Goal: Navigation & Orientation: Locate item on page

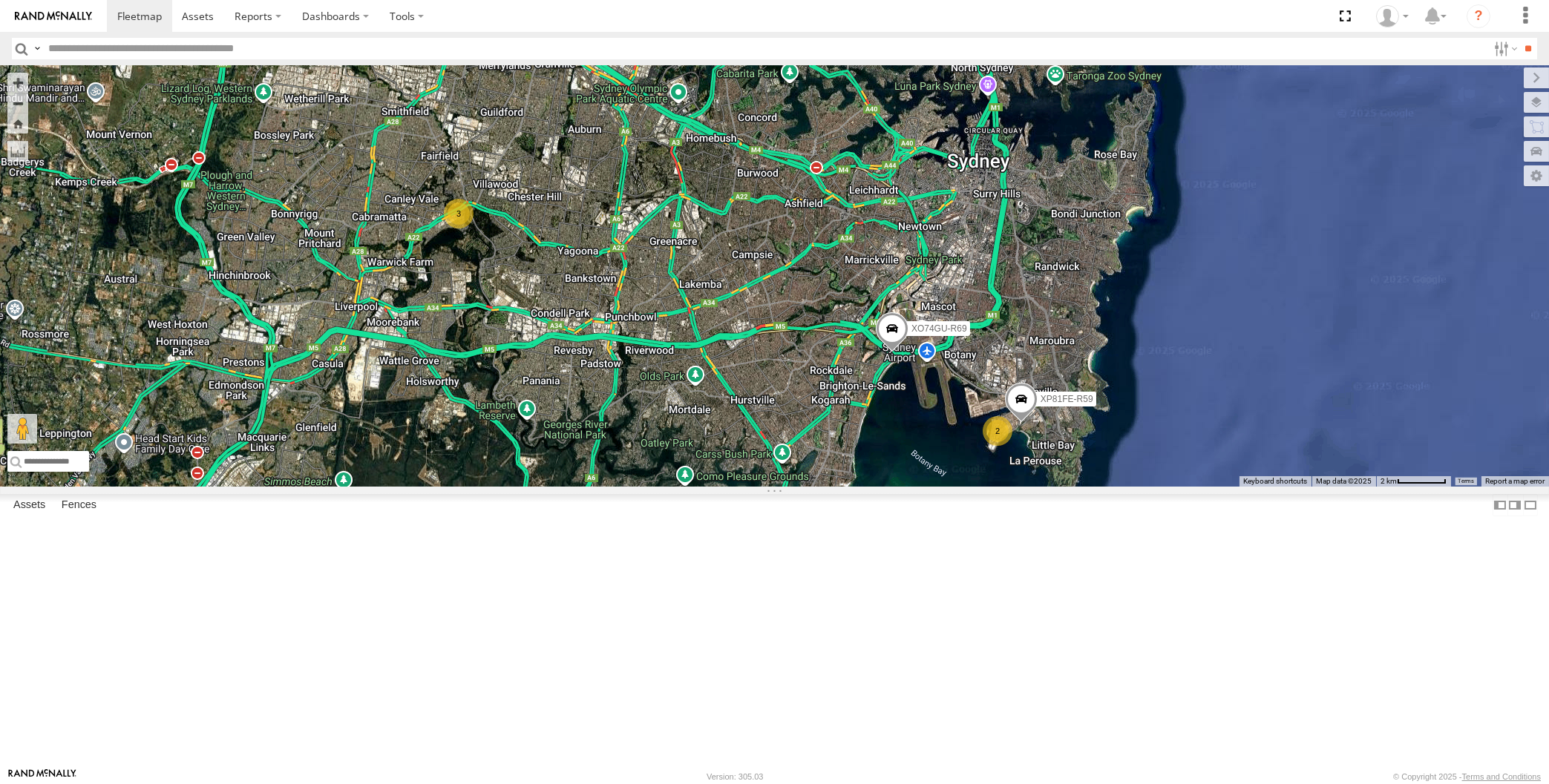
click at [823, 461] on div "RJ5911-R79 XP81FE-R59 XO74GU-R69 2 3" at bounding box center [774, 275] width 1549 height 421
click at [748, 486] on div "RJ5911-R79 XP81FE-R59 XO74GU-R69 2 3" at bounding box center [774, 275] width 1549 height 421
click at [888, 353] on span at bounding box center [891, 332] width 33 height 40
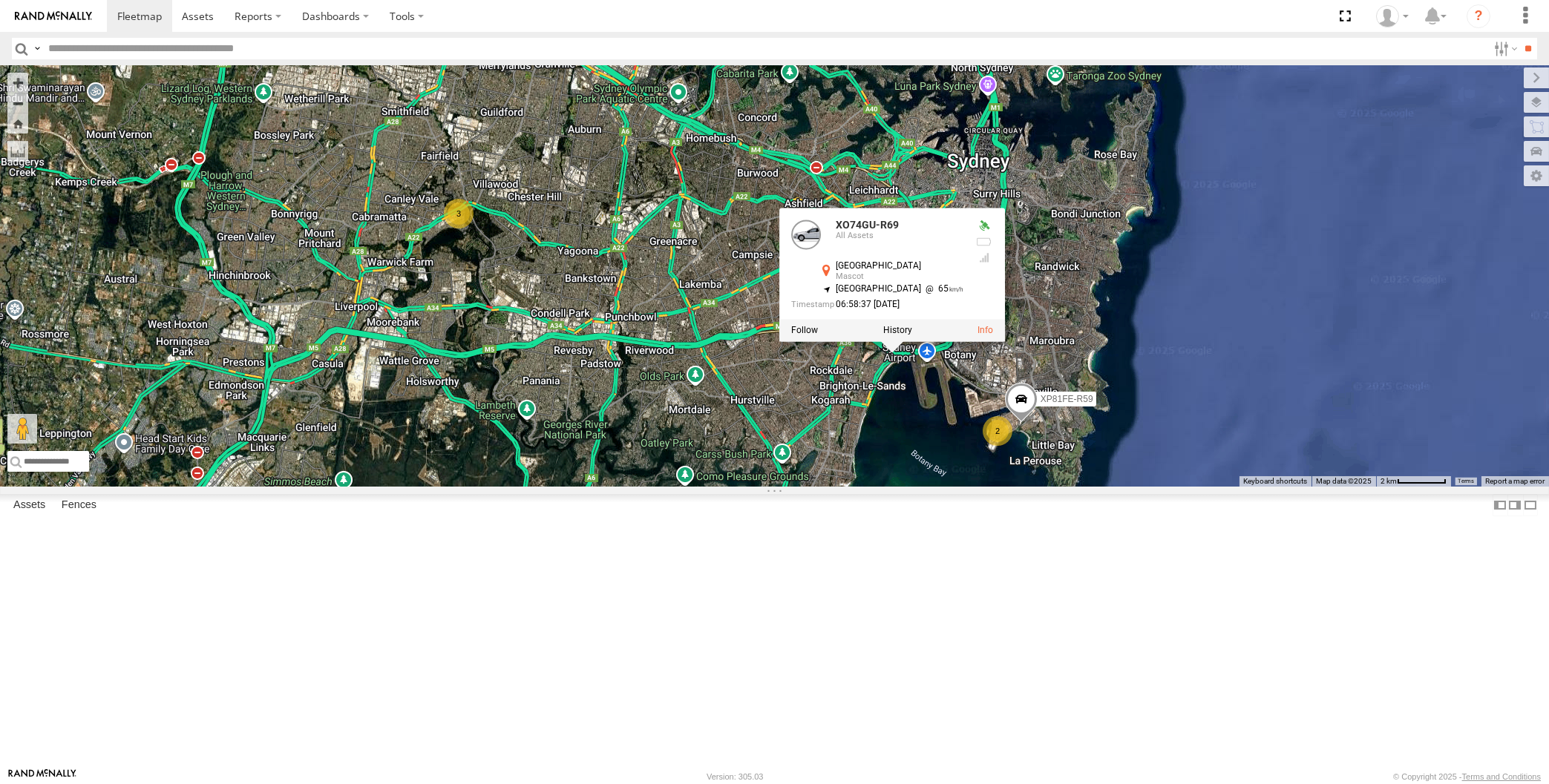
click at [852, 486] on div "RJ5911-R79 XP81FE-R59 XO74GU-R69 2 3 XO74GU-R69 All Assets [GEOGRAPHIC_DATA] -3…" at bounding box center [774, 275] width 1549 height 421
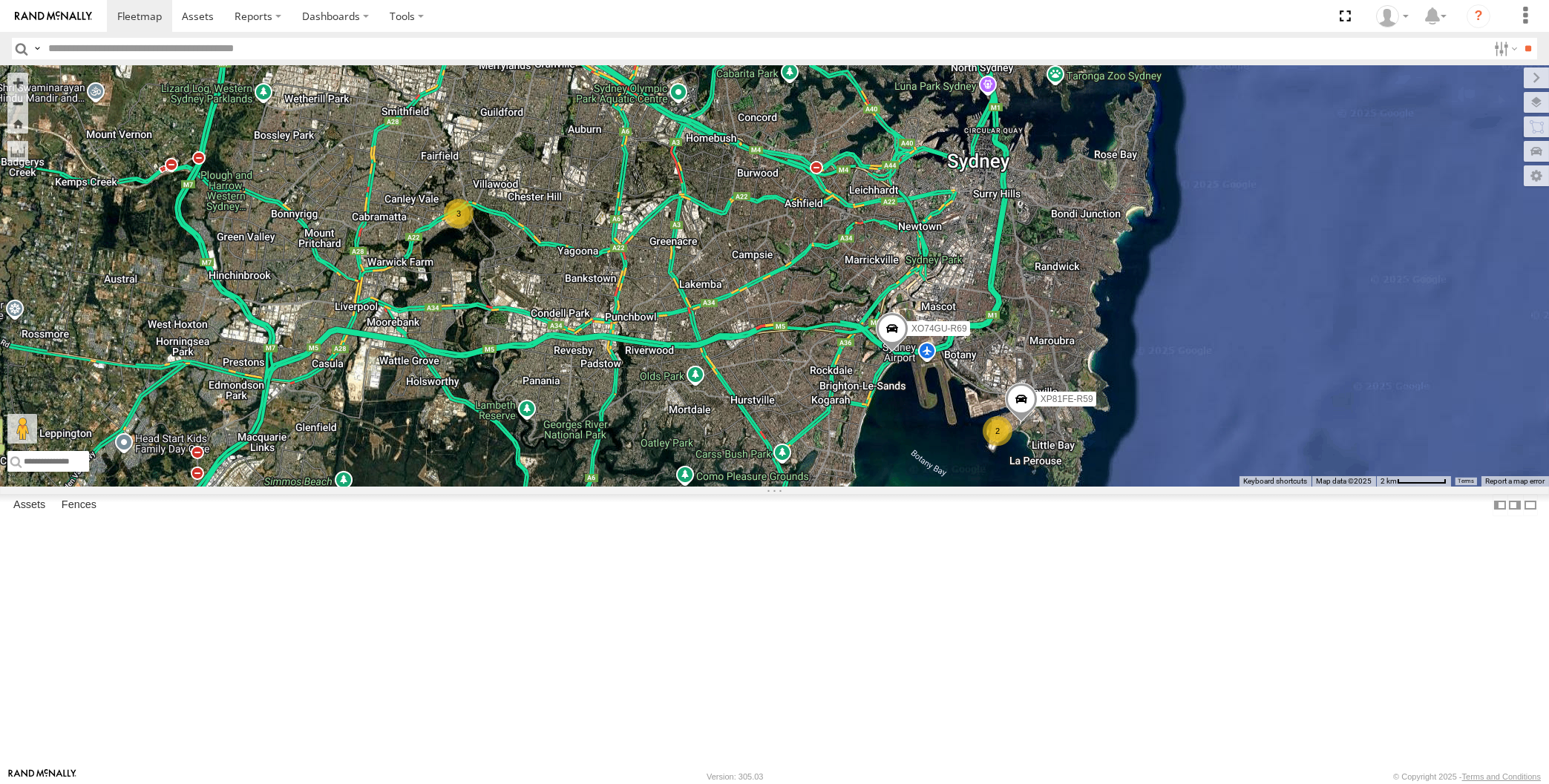
drag, startPoint x: 610, startPoint y: 545, endPoint x: 605, endPoint y: 555, distance: 11.2
click at [598, 486] on div "RJ5911-R79 XP81FE-R59 XO74GU-R69 2 3" at bounding box center [774, 275] width 1549 height 421
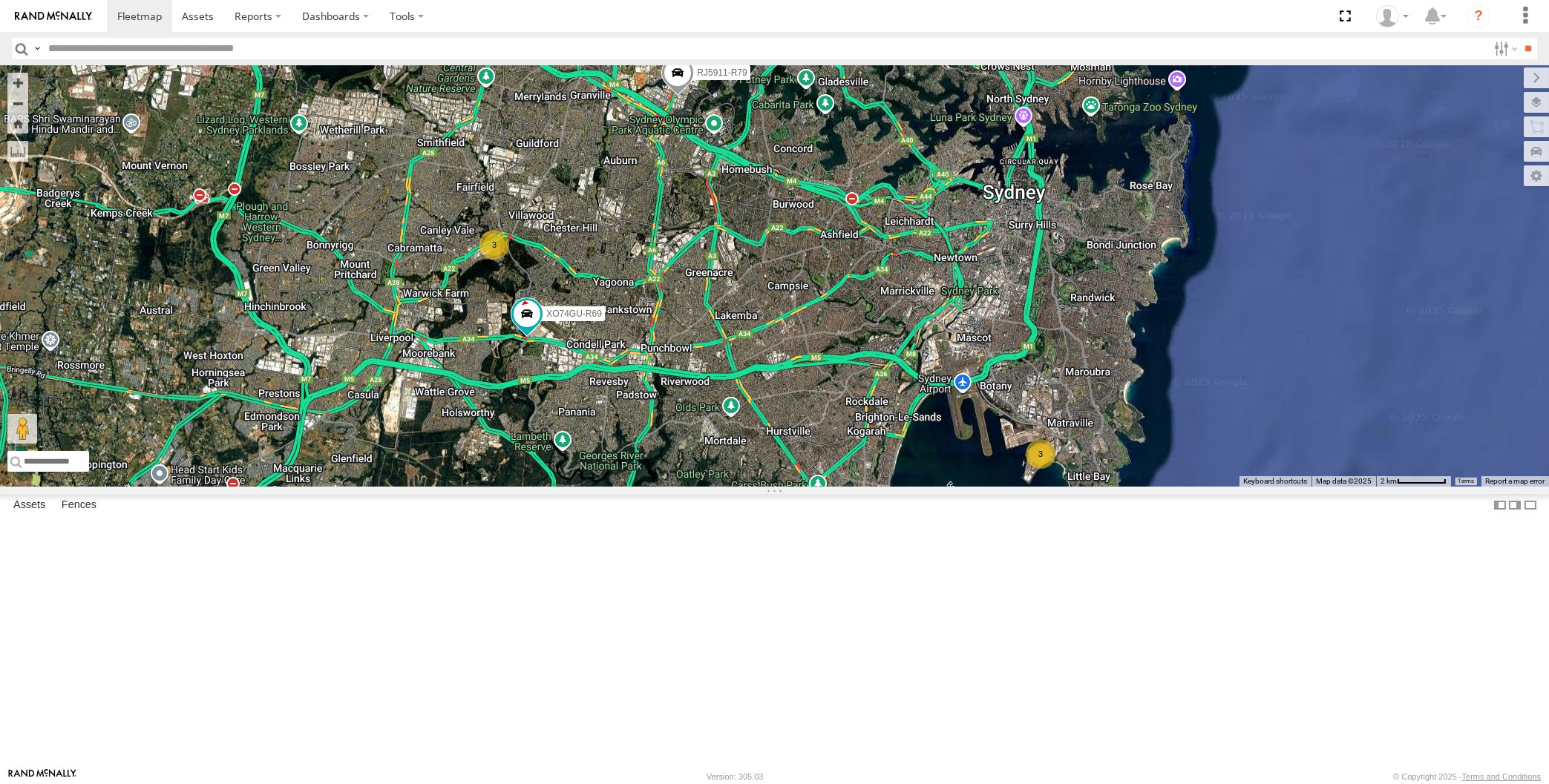
drag, startPoint x: 805, startPoint y: 638, endPoint x: 830, endPoint y: 631, distance: 26.0
click at [830, 486] on div "3 3 RJ5911-R79 XO74GU-R69" at bounding box center [774, 275] width 1549 height 421
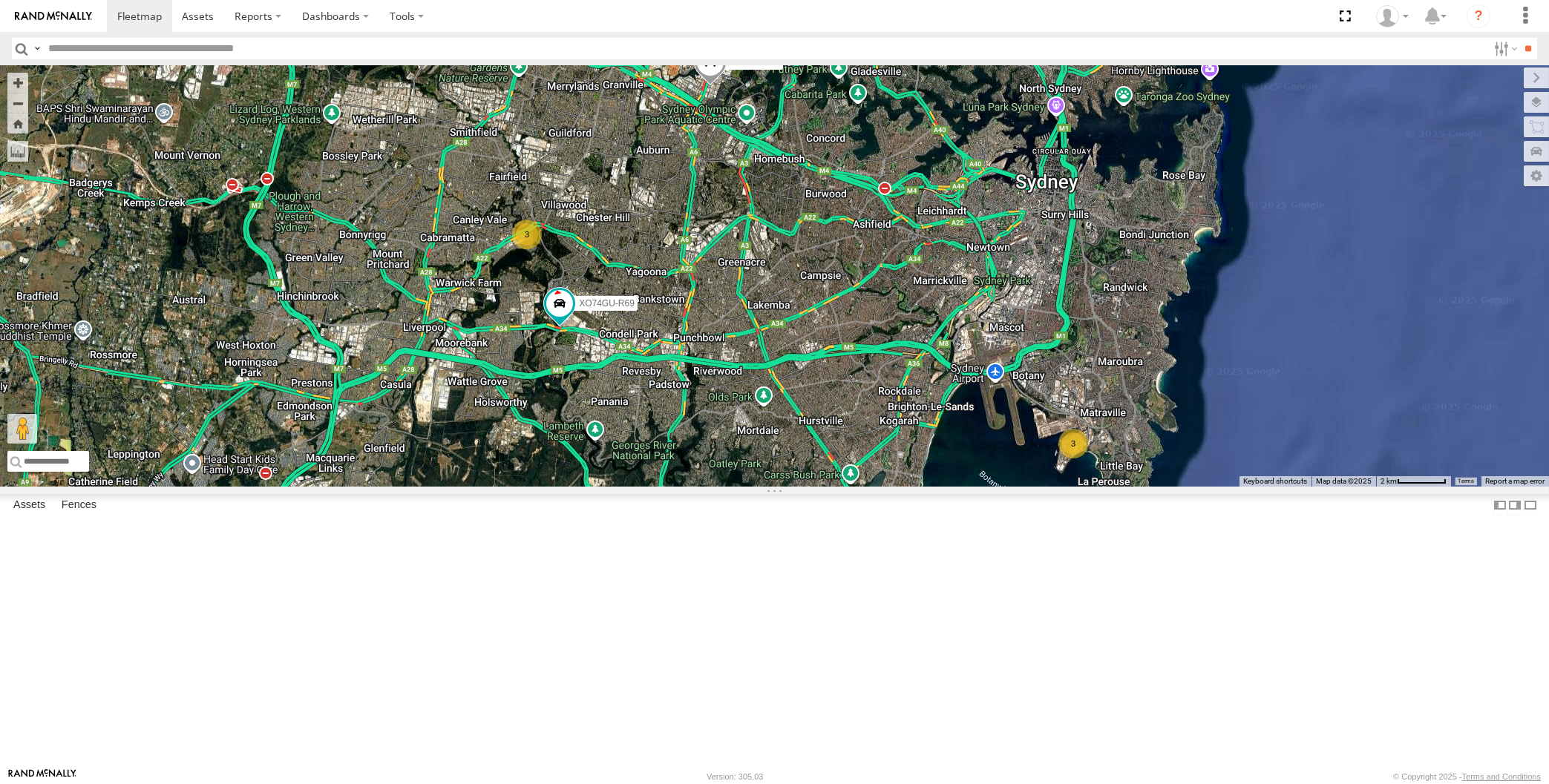
drag, startPoint x: 776, startPoint y: 569, endPoint x: 825, endPoint y: 568, distance: 49.0
click at [821, 486] on div "RJ5911-R79 XO74GU-R69 3 3" at bounding box center [774, 275] width 1549 height 421
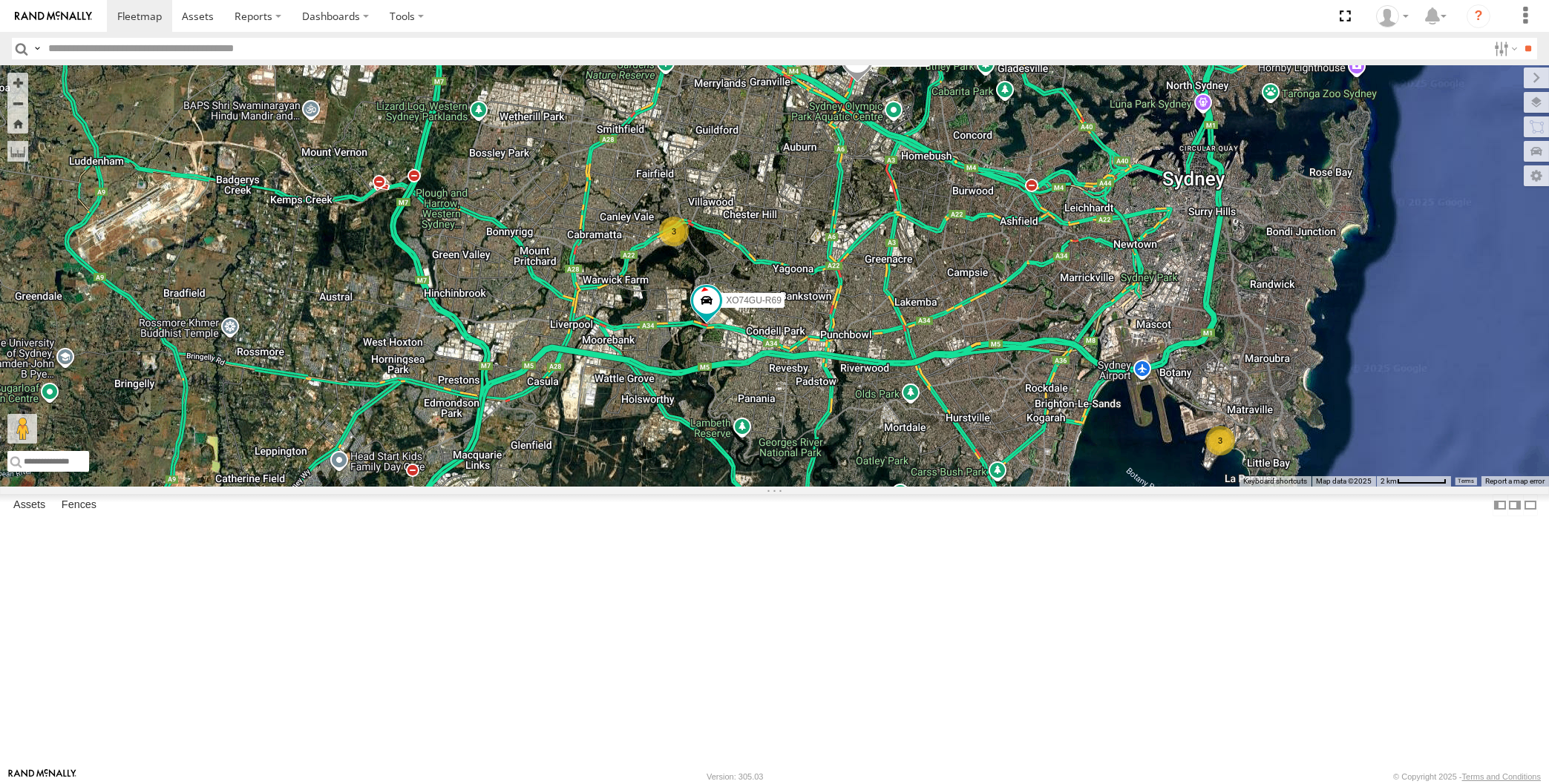
click at [1138, 486] on div "RJ5911-R79 XO74GU-R69 3 3" at bounding box center [774, 275] width 1549 height 421
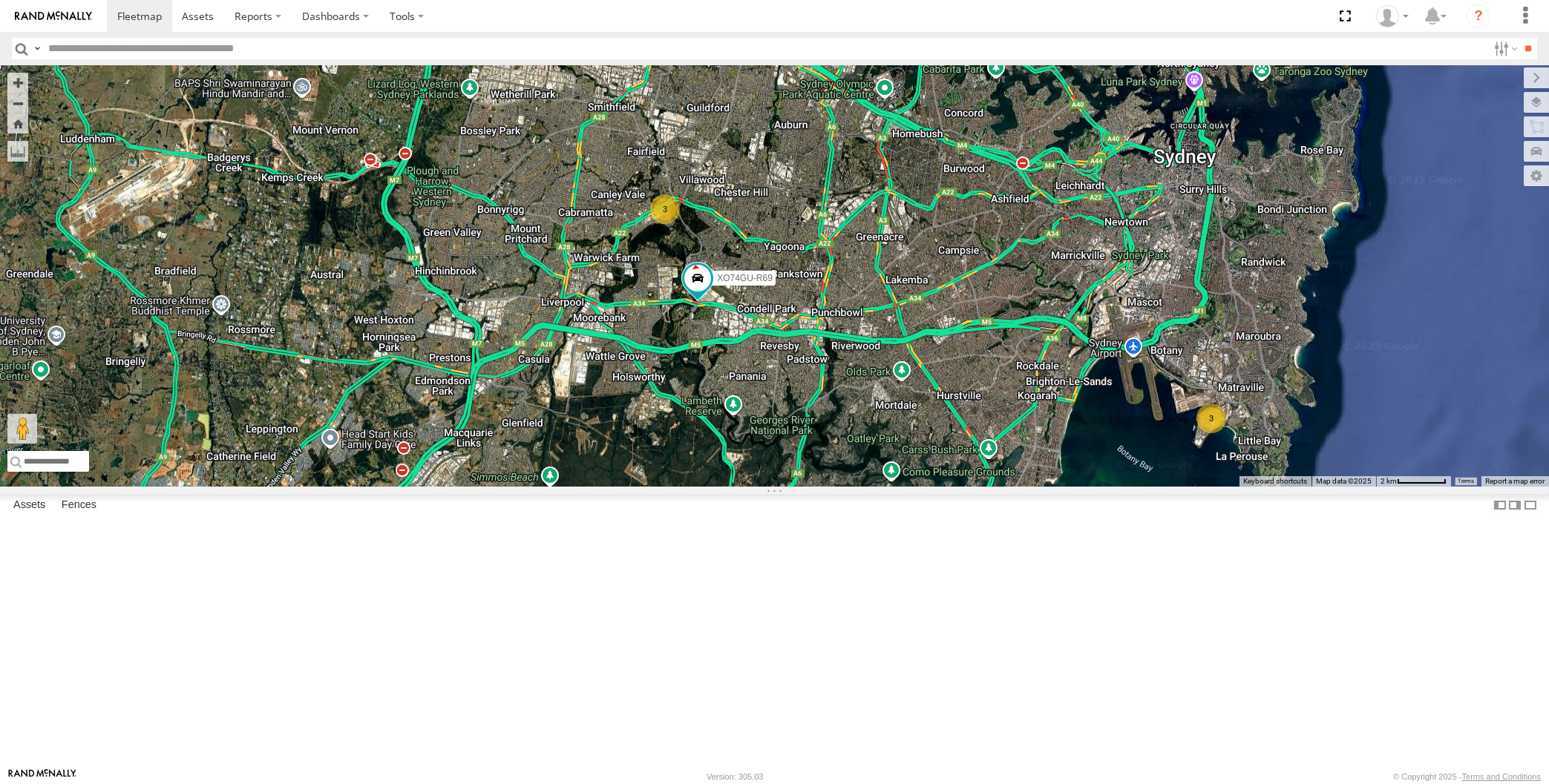
drag, startPoint x: 1100, startPoint y: 534, endPoint x: 1101, endPoint y: 566, distance: 32.0
click at [1101, 486] on div "RJ5911-R79 XO74GU-R69 3 3" at bounding box center [774, 275] width 1549 height 421
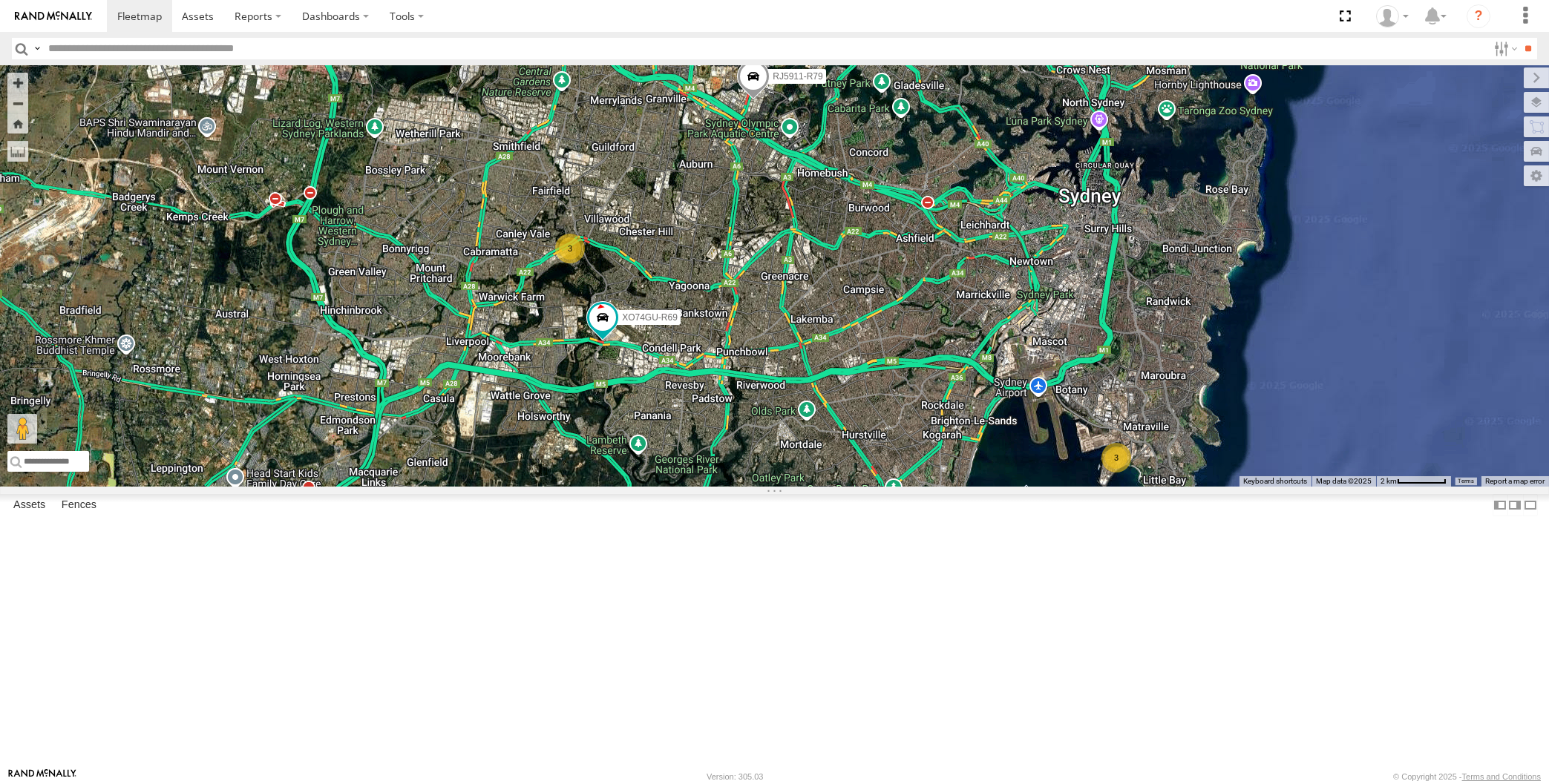
drag, startPoint x: 1070, startPoint y: 631, endPoint x: 972, endPoint y: 631, distance: 98.0
click at [972, 486] on div "RJ5911-R79 XO74GU-R69 3 3" at bounding box center [774, 275] width 1549 height 421
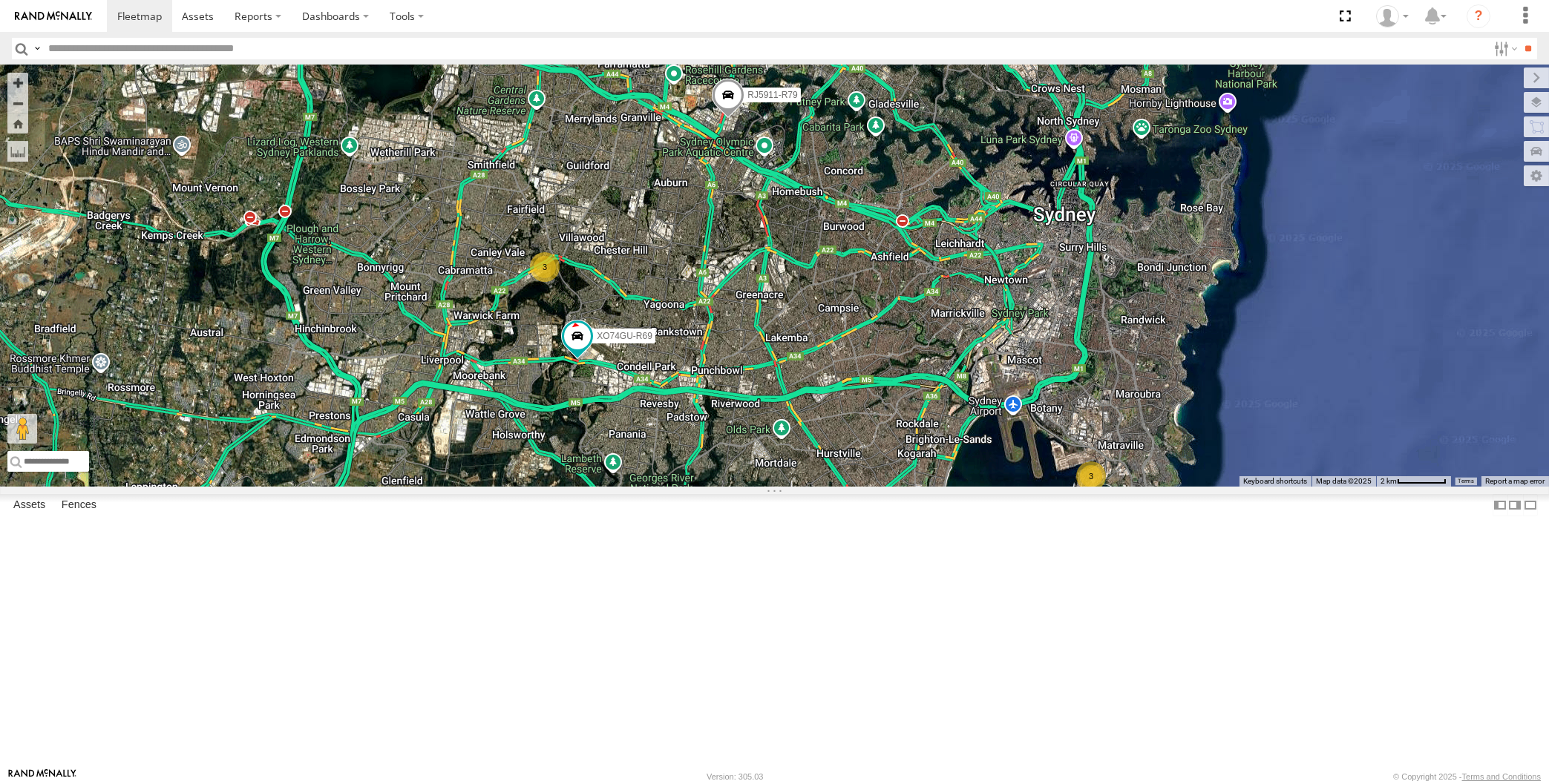
drag, startPoint x: 972, startPoint y: 631, endPoint x: 947, endPoint y: 649, distance: 30.8
click at [946, 486] on div "RJ5911-R79 XO74GU-R69 3 3" at bounding box center [774, 275] width 1549 height 421
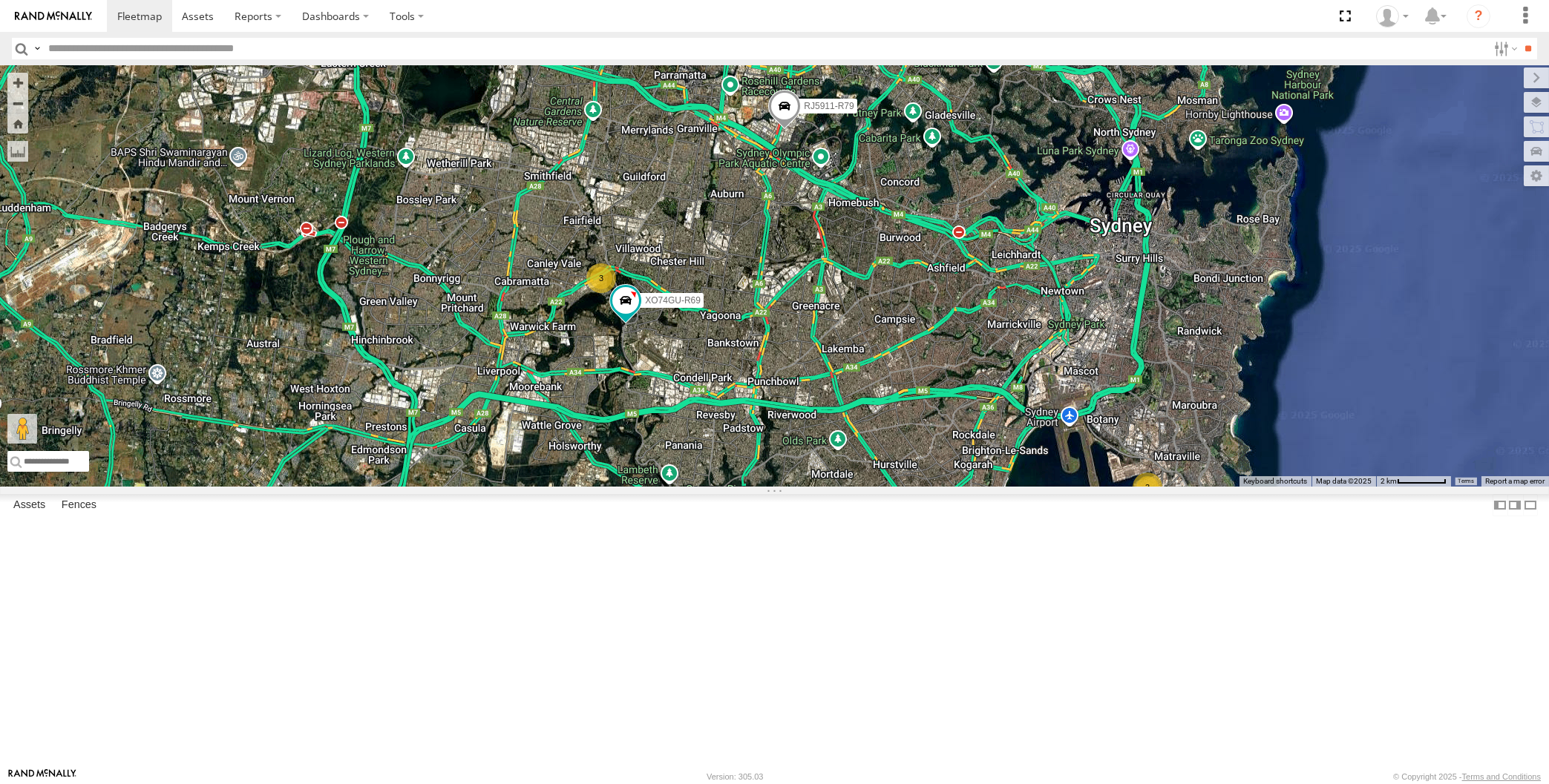
drag, startPoint x: 635, startPoint y: 483, endPoint x: 696, endPoint y: 495, distance: 62.2
click at [696, 486] on div "RJ5911-R79 XO74GU-R69 3 3" at bounding box center [774, 275] width 1549 height 421
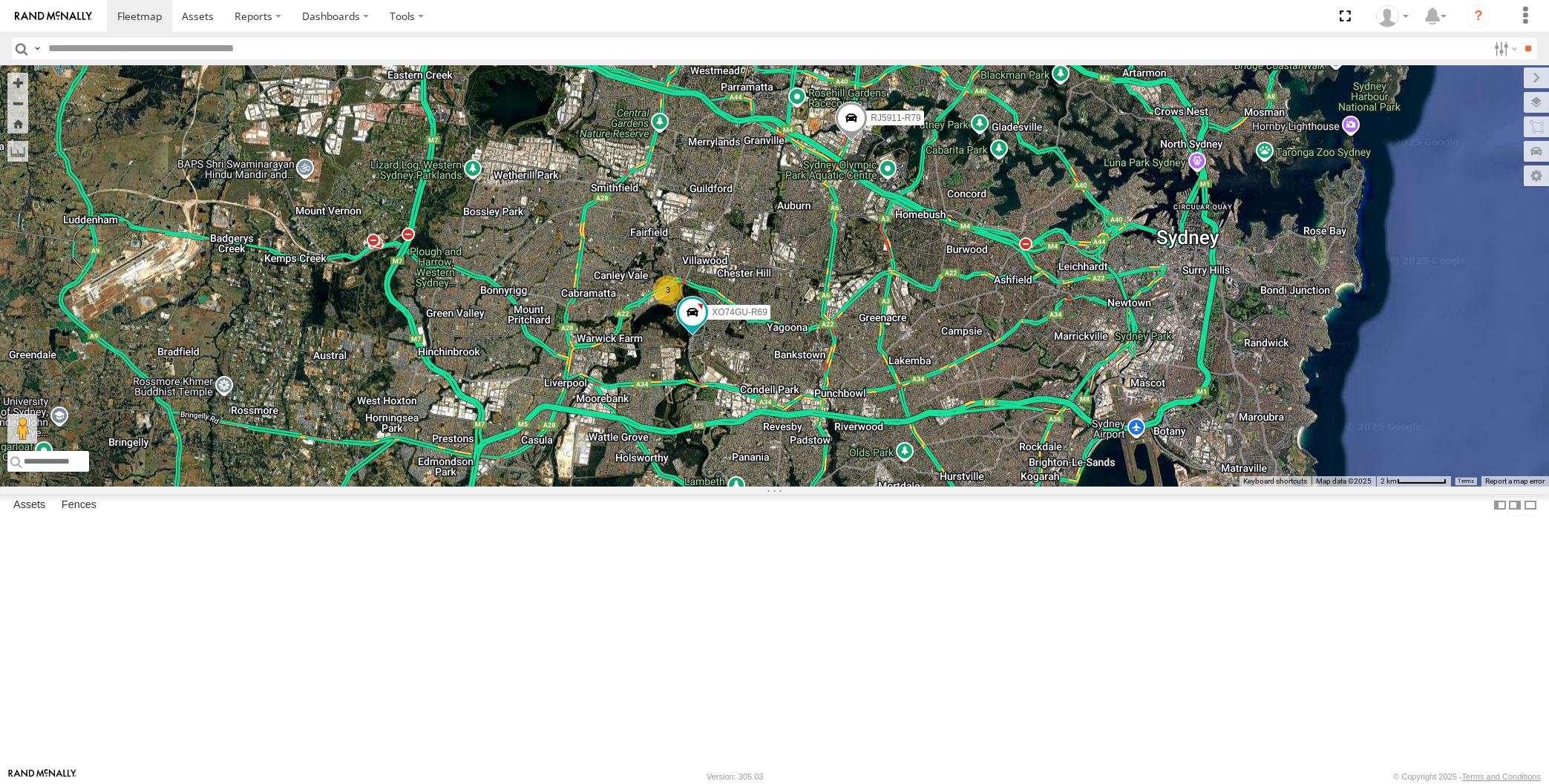
drag, startPoint x: 921, startPoint y: 526, endPoint x: 871, endPoint y: 517, distance: 50.8
click at [871, 486] on div "RJ5911-R79 XO74GU-R69 3 3" at bounding box center [774, 275] width 1549 height 421
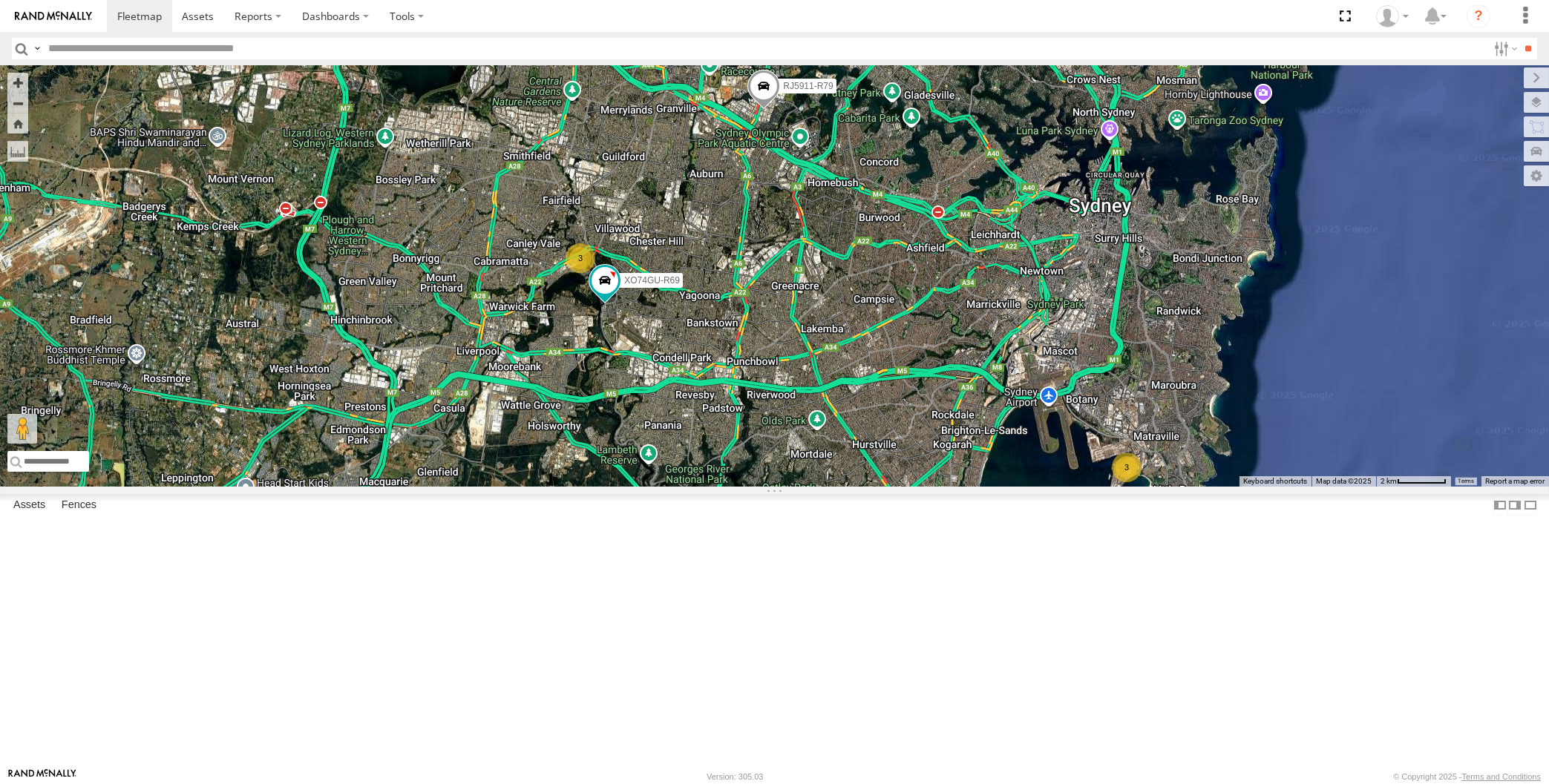
drag, startPoint x: 909, startPoint y: 521, endPoint x: 874, endPoint y: 502, distance: 39.8
click at [874, 486] on div "RJ5911-R79 XO74GU-R69 3 3" at bounding box center [774, 275] width 1549 height 421
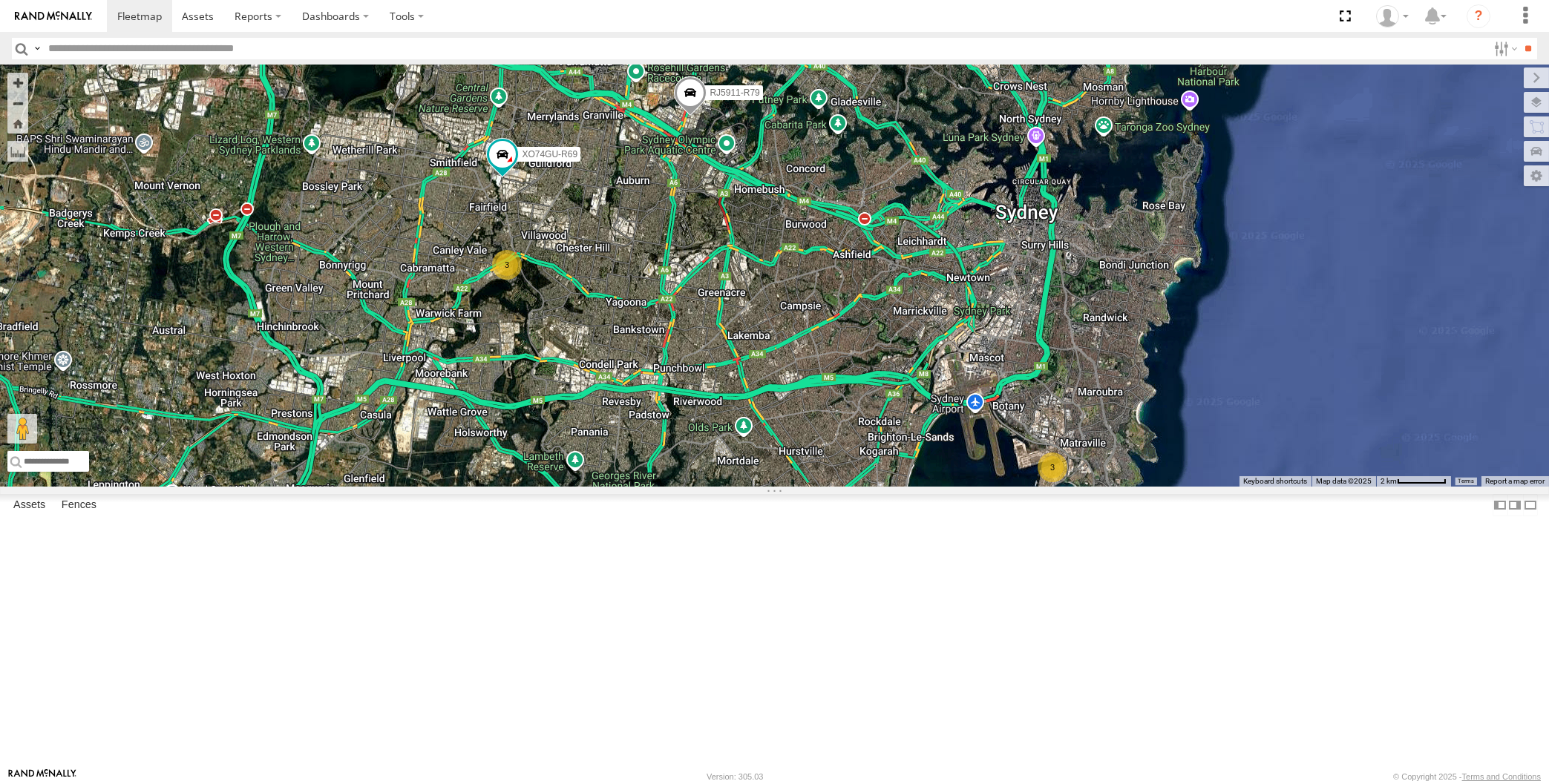
drag, startPoint x: 660, startPoint y: 469, endPoint x: 641, endPoint y: 441, distance: 33.8
click at [641, 442] on div "RJ5911-R79 XO74GU-R69 3 3" at bounding box center [774, 275] width 1549 height 421
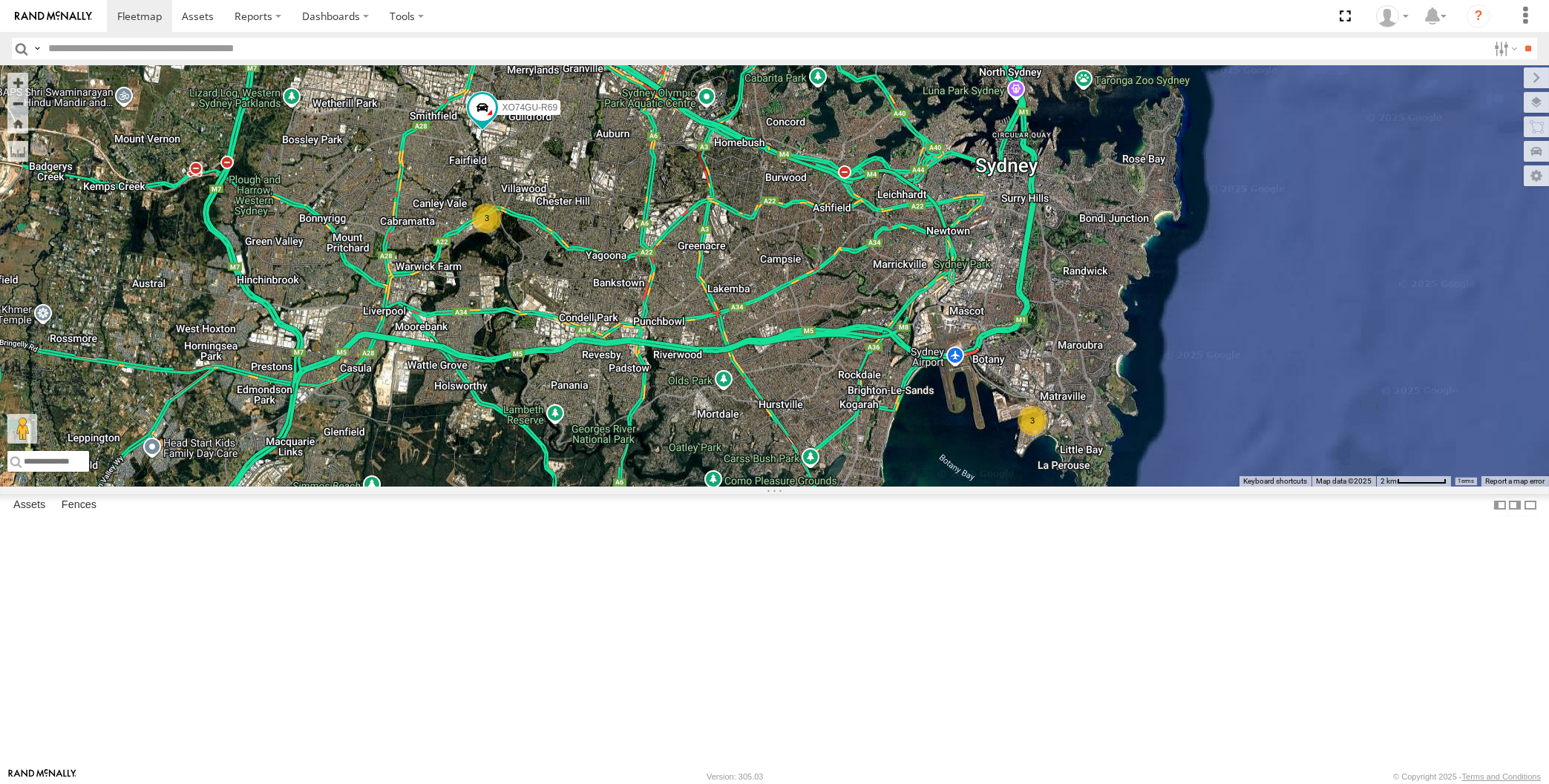
click at [671, 70] on span at bounding box center [669, 49] width 33 height 40
click at [726, 378] on div "RJ5911-R79 XO74GU-R69 3 3 RJ5911-R79 -33.83595 , 151.05014 0 07:49:58 [DATE]" at bounding box center [774, 275] width 1549 height 421
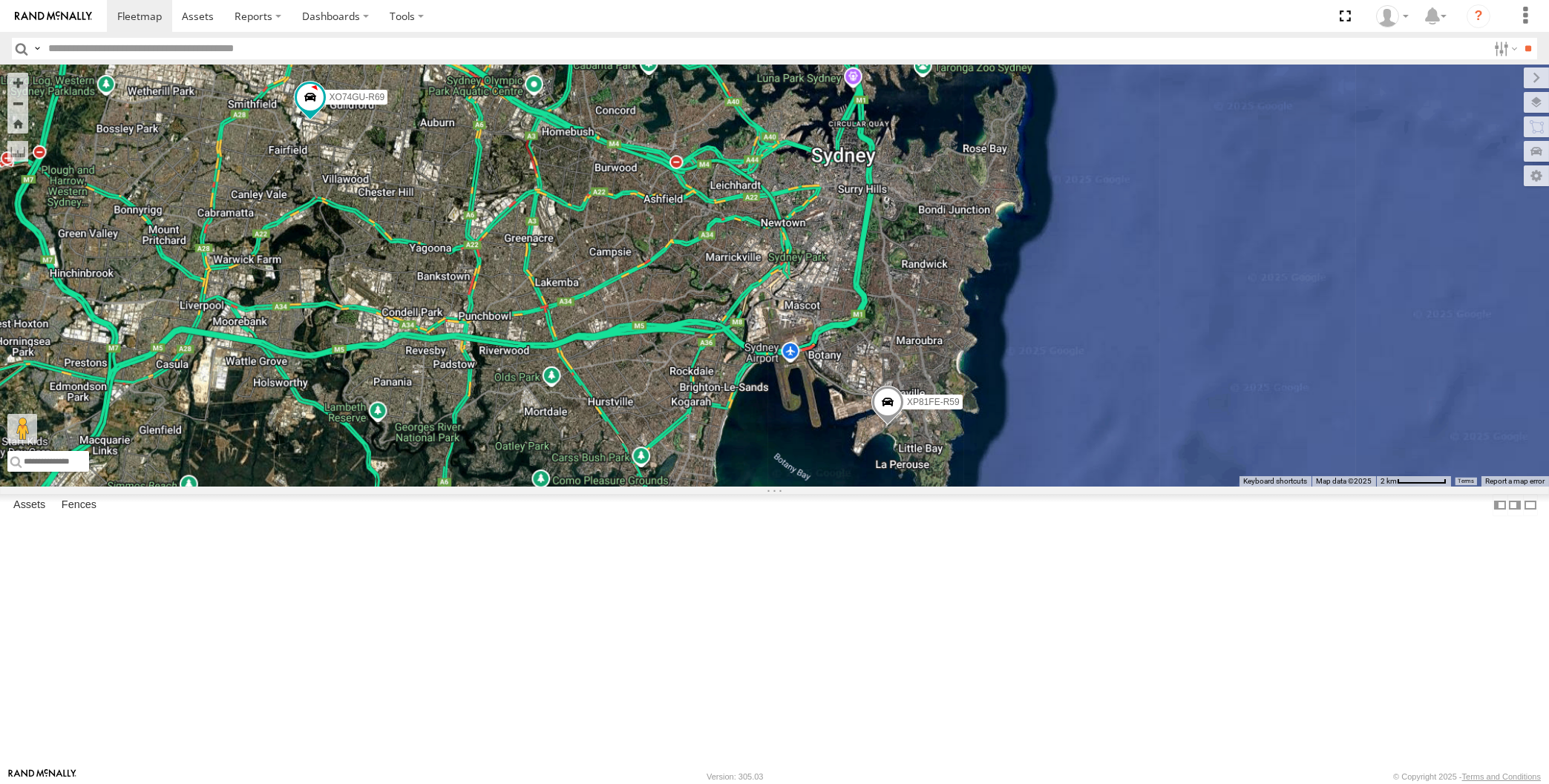
drag, startPoint x: 815, startPoint y: 599, endPoint x: 839, endPoint y: 599, distance: 24.0
click at [839, 486] on div "RJ5911-R79 XO74GU-R69 XP81FE-R59" at bounding box center [774, 275] width 1549 height 421
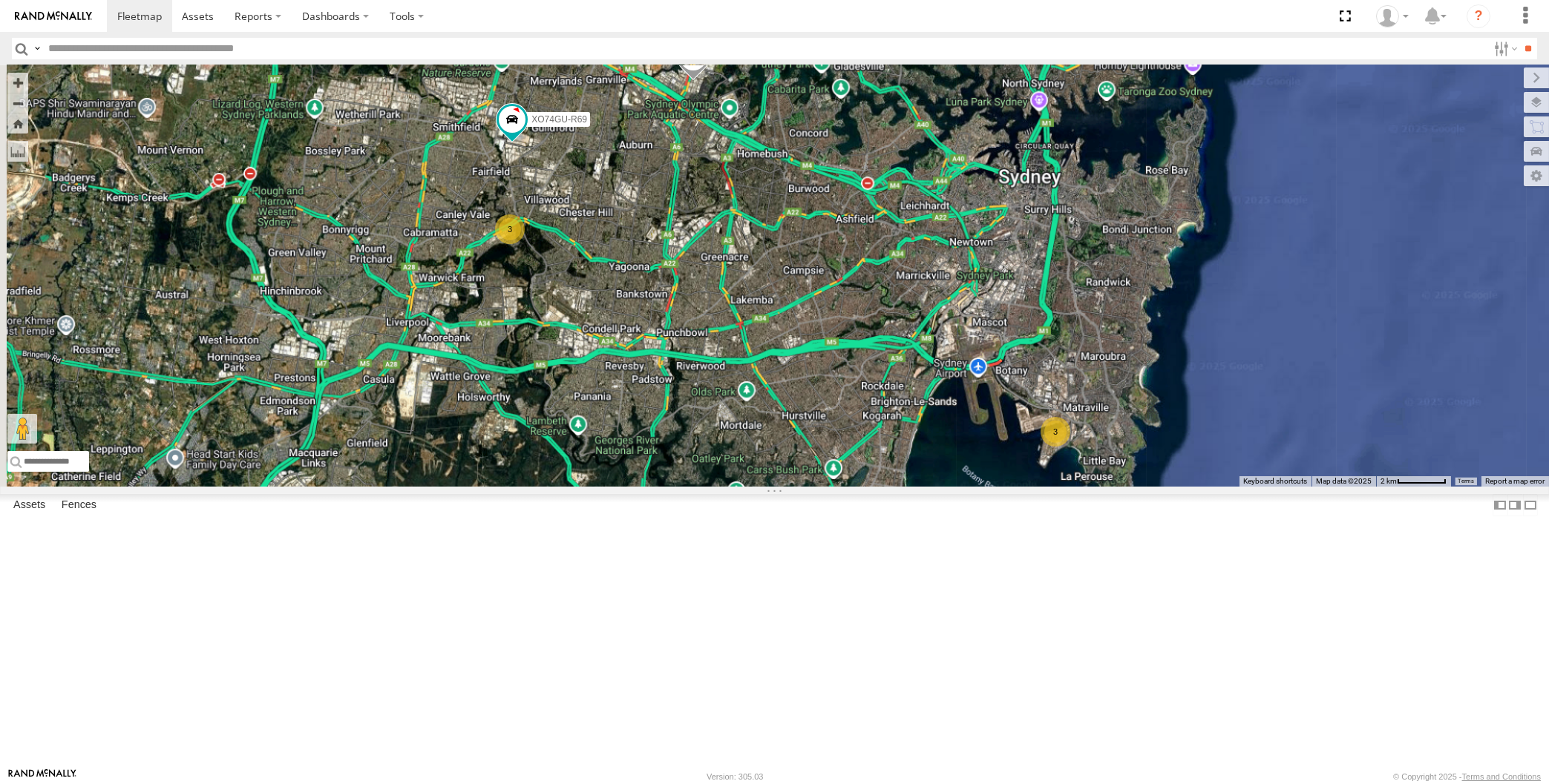
drag, startPoint x: 938, startPoint y: 670, endPoint x: 954, endPoint y: 653, distance: 23.3
click at [954, 486] on div "3 3 RJ5911-R79 XO74GU-R69" at bounding box center [774, 275] width 1549 height 421
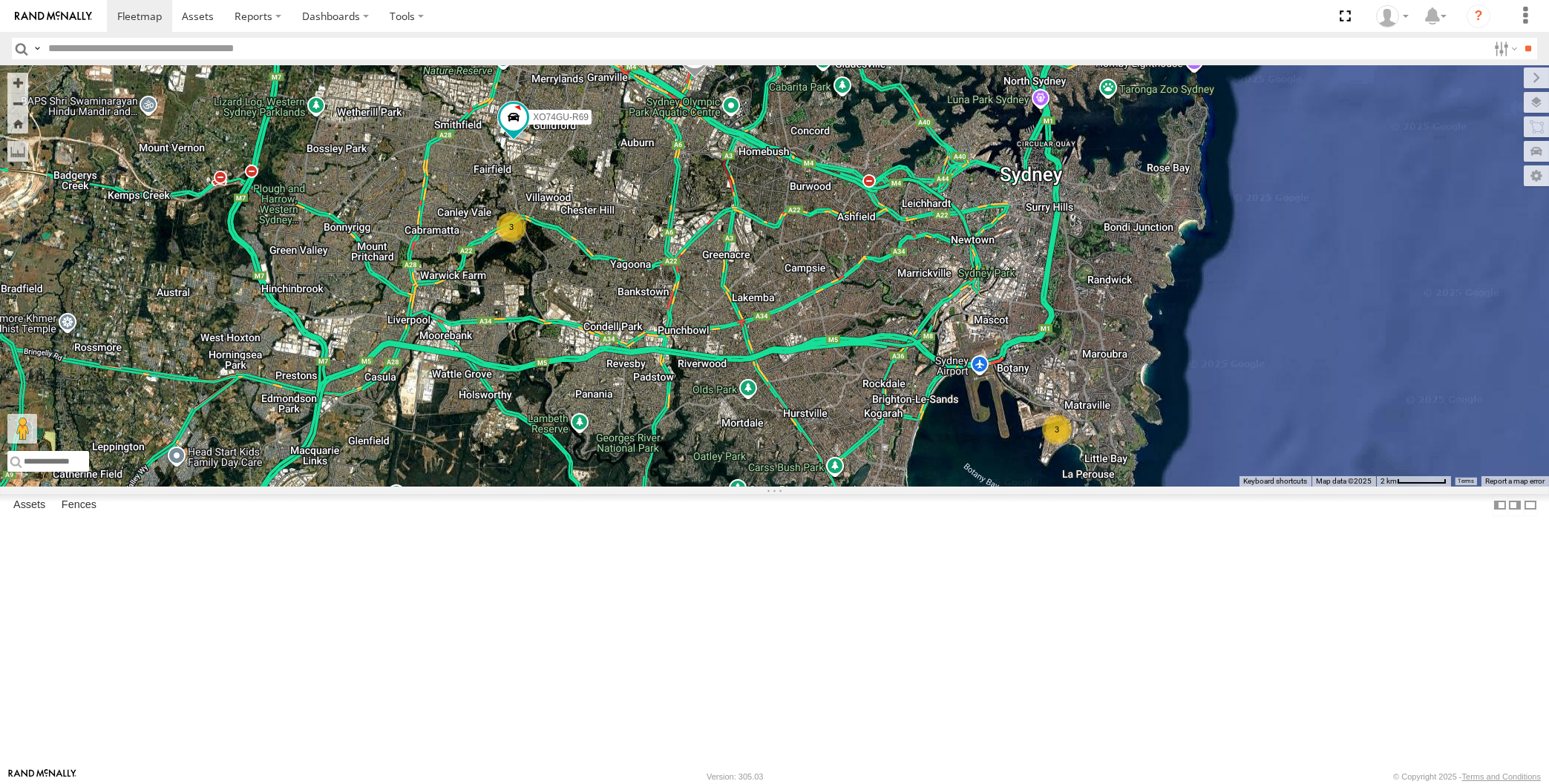
click at [700, 78] on span at bounding box center [694, 58] width 33 height 40
click at [758, 278] on div "3 3 RJ5911-R79 XO74GU-R69 RJ5911-R79 All Assets Wetherill [GEOGRAPHIC_DATA] -33…" at bounding box center [774, 275] width 1549 height 421
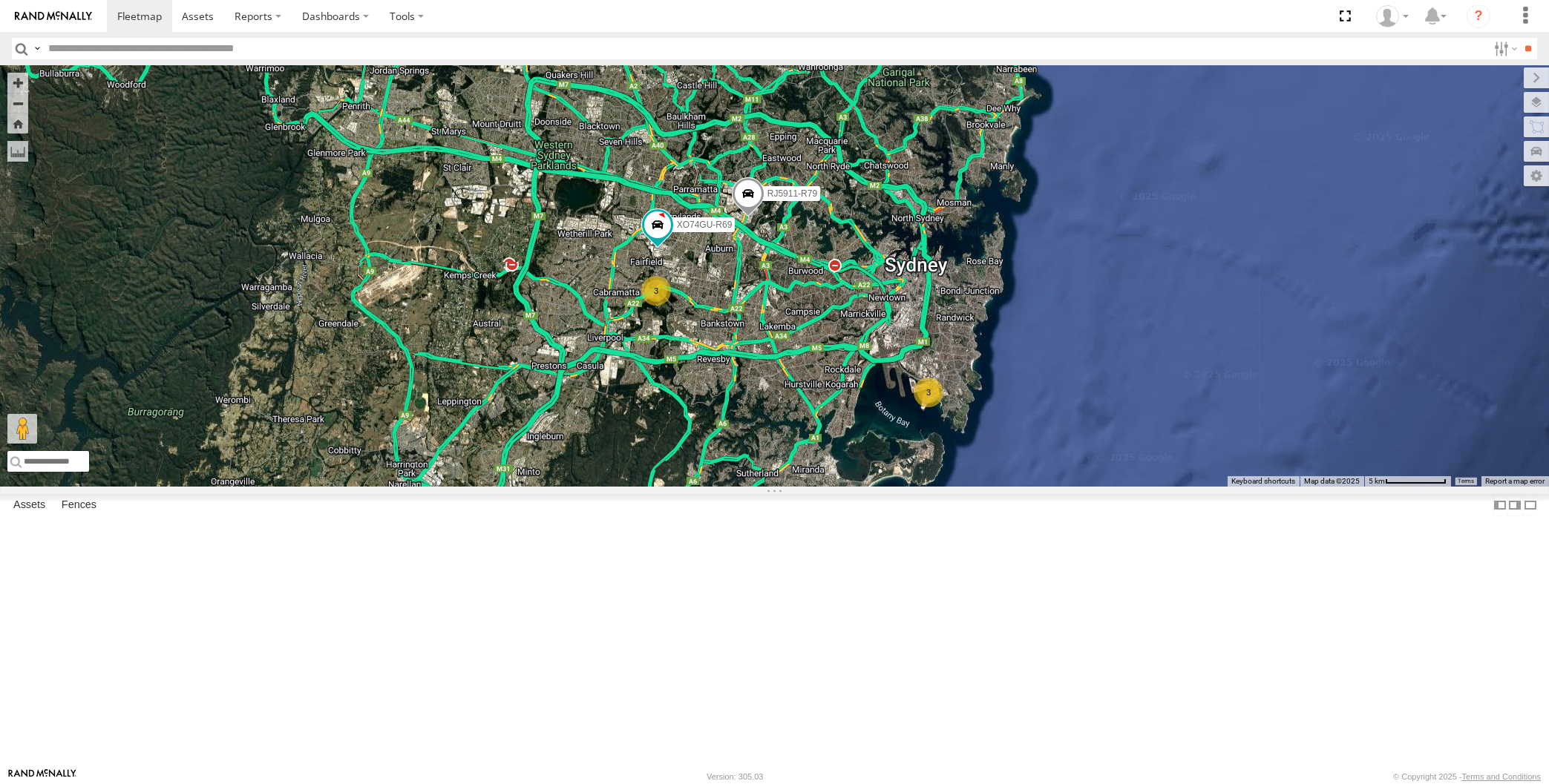
drag, startPoint x: 902, startPoint y: 605, endPoint x: 907, endPoint y: 591, distance: 14.9
click at [906, 486] on div "RJ5911-R79 XO74GU-R69 3 3" at bounding box center [774, 275] width 1549 height 421
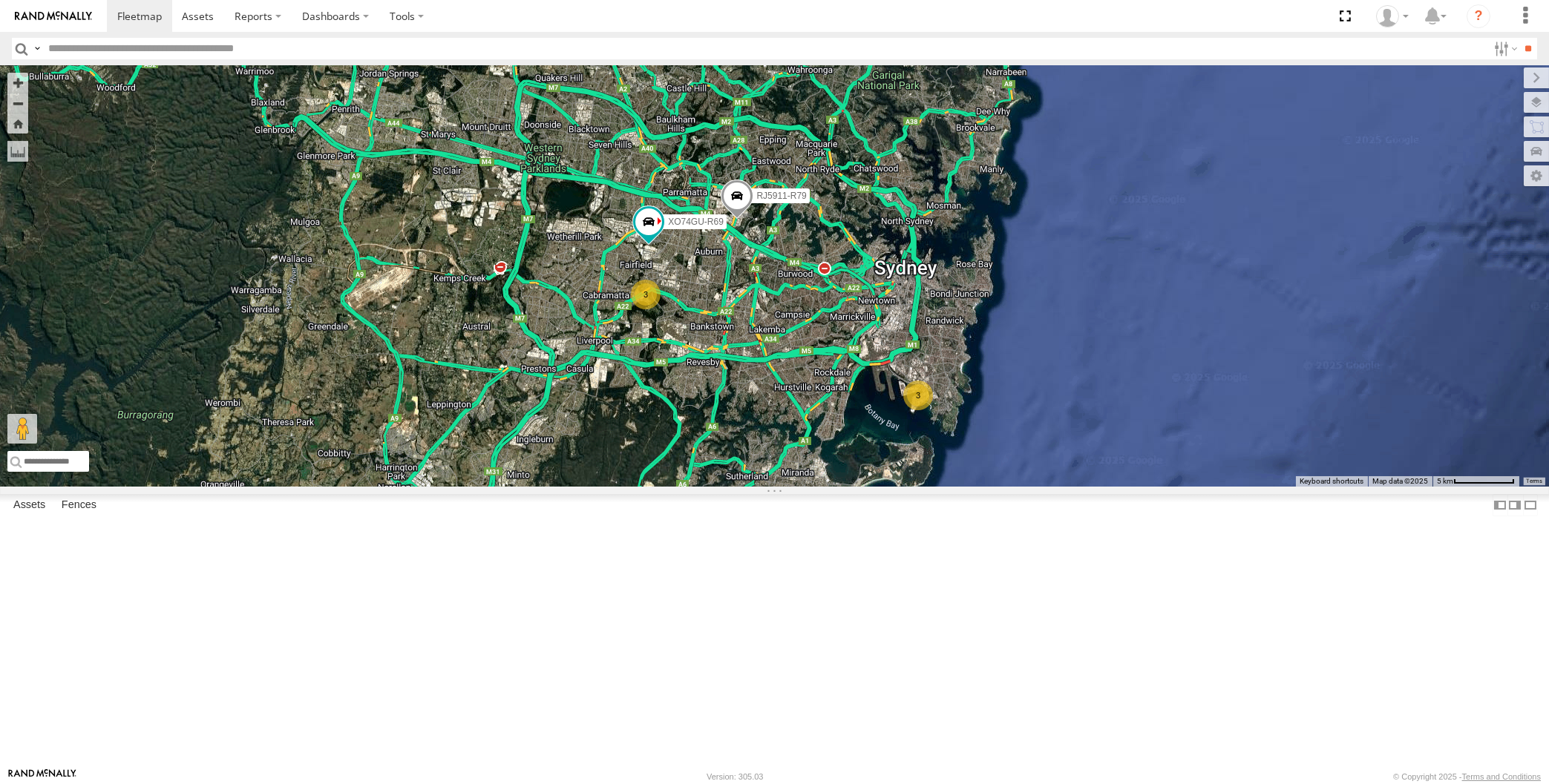
drag, startPoint x: 754, startPoint y: 485, endPoint x: 732, endPoint y: 498, distance: 25.6
click at [732, 486] on div "RJ5911-R79 XO74GU-R69 3 3" at bounding box center [774, 275] width 1549 height 421
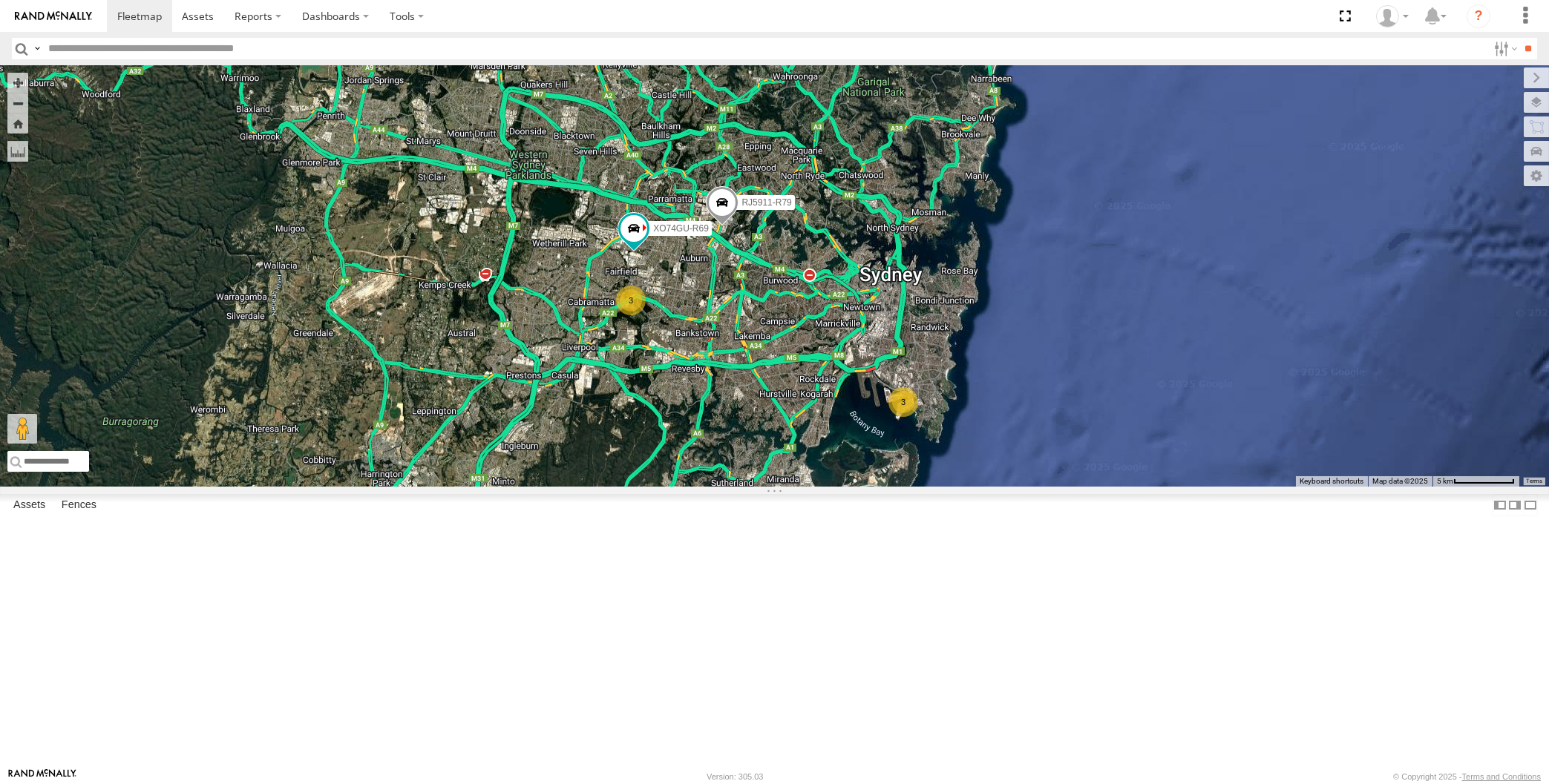
click at [720, 227] on span at bounding box center [722, 206] width 33 height 40
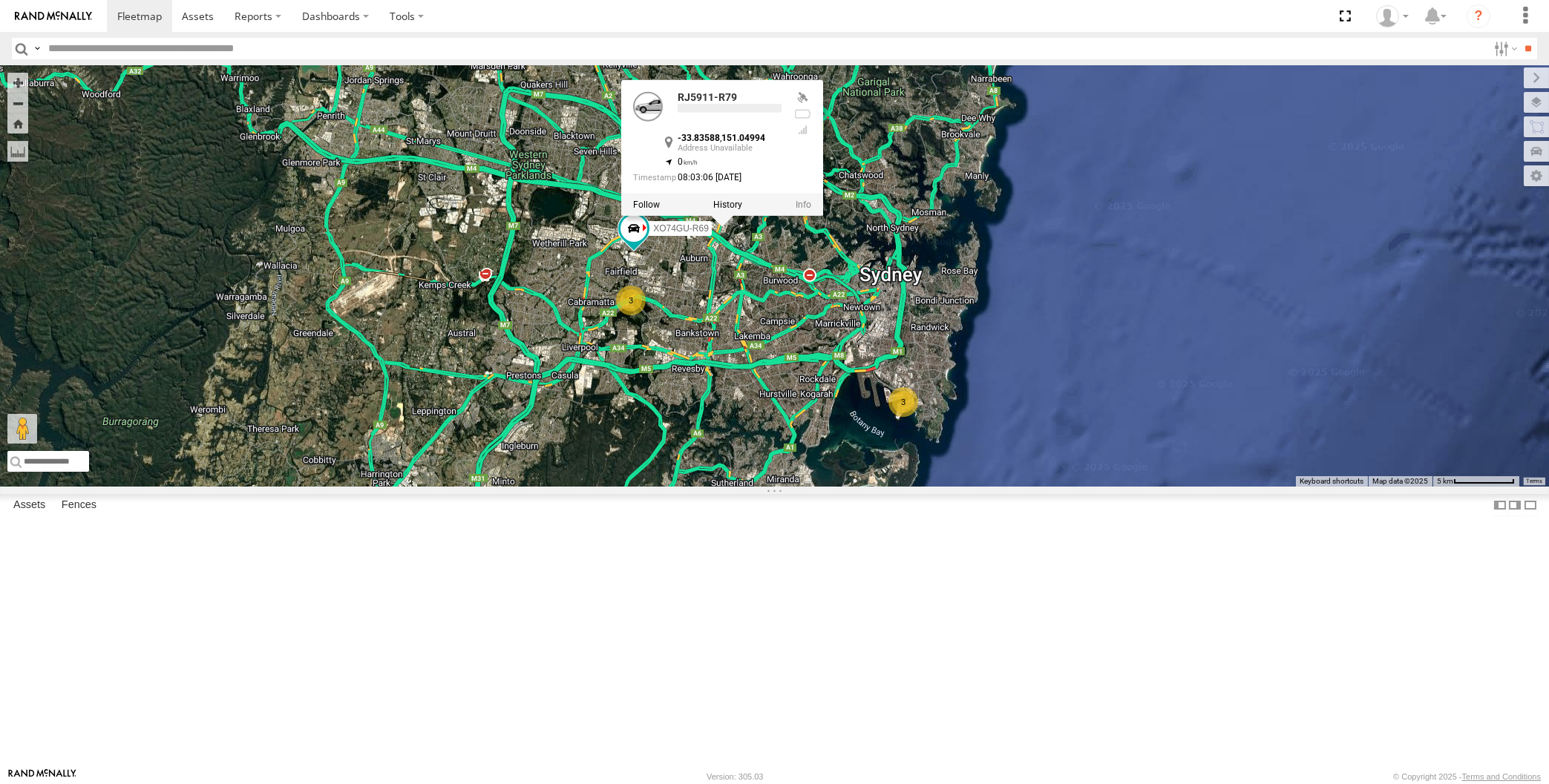
click at [751, 486] on div "RJ5911-R79 XO74GU-R69 3 3 RJ5911-R79 -33.83588 , 151.04994 0 08:03:06 [DATE]" at bounding box center [774, 275] width 1549 height 421
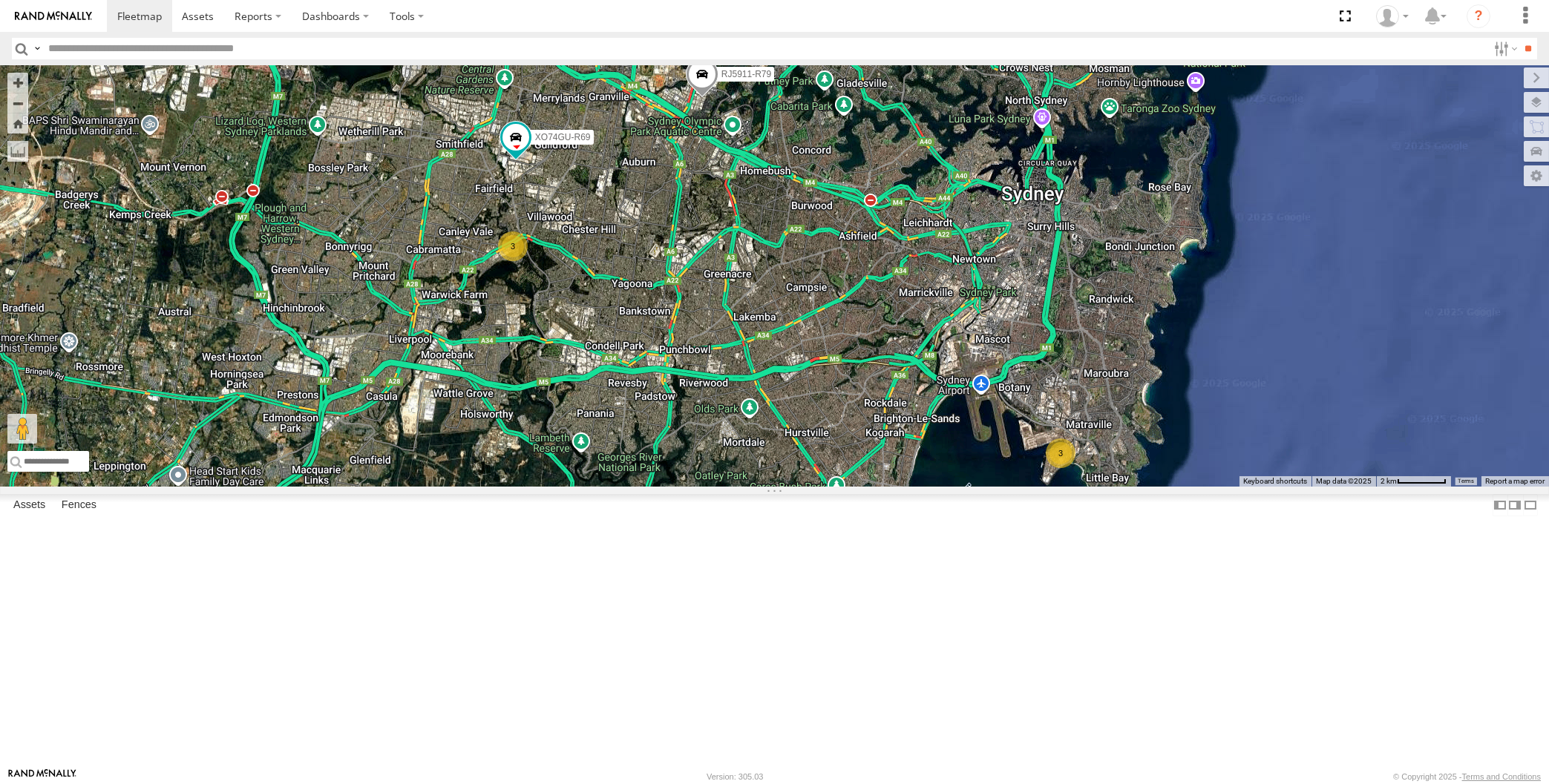
drag, startPoint x: 982, startPoint y: 660, endPoint x: 996, endPoint y: 660, distance: 14.0
click at [996, 486] on div "3 3 RJ5911-R79 XO74GU-R69" at bounding box center [774, 275] width 1549 height 421
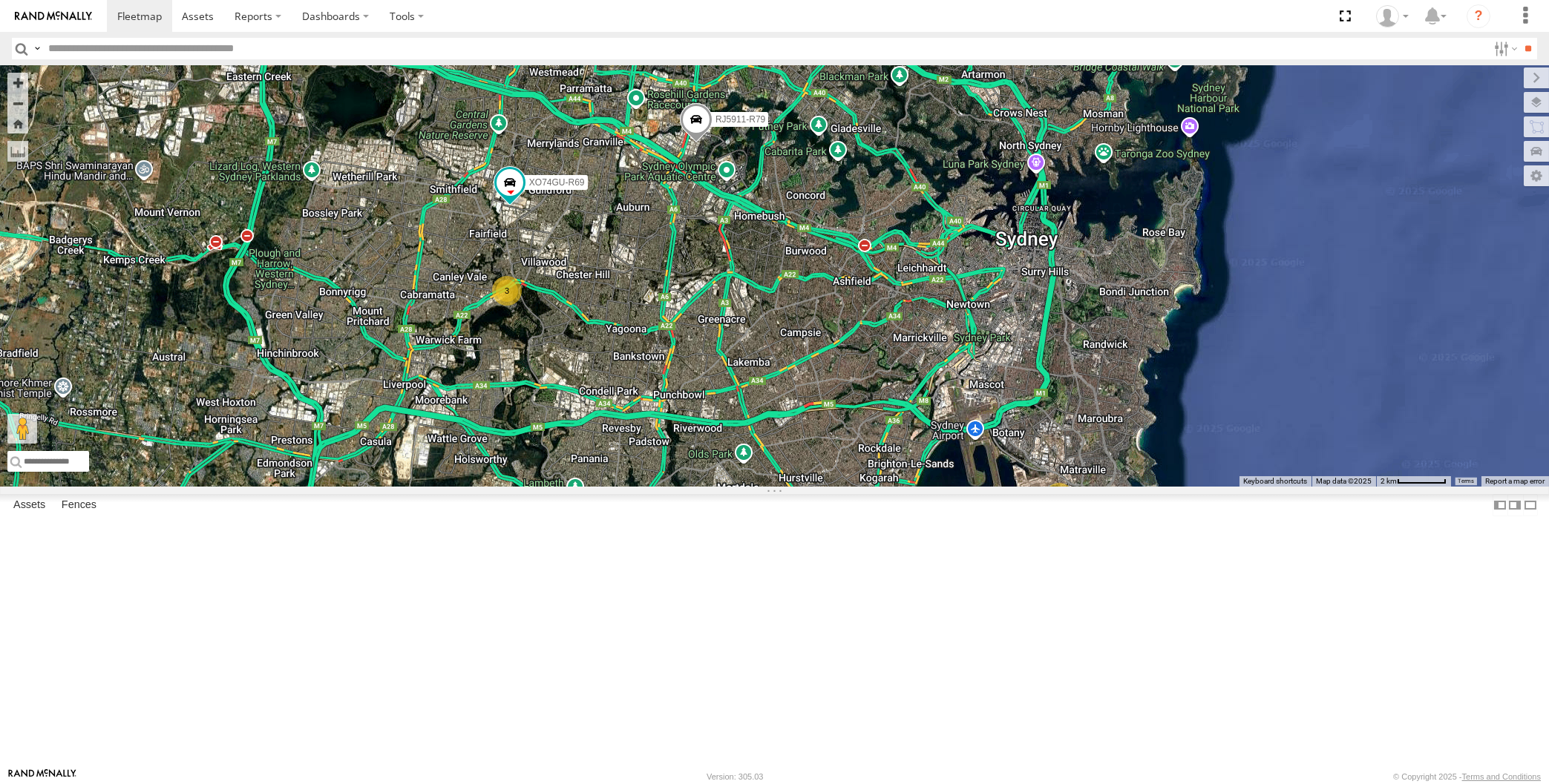
drag, startPoint x: 884, startPoint y: 659, endPoint x: 894, endPoint y: 652, distance: 12.2
click at [892, 486] on div "RJ5911-R79 XO74GU-R69 3 3" at bounding box center [774, 275] width 1549 height 421
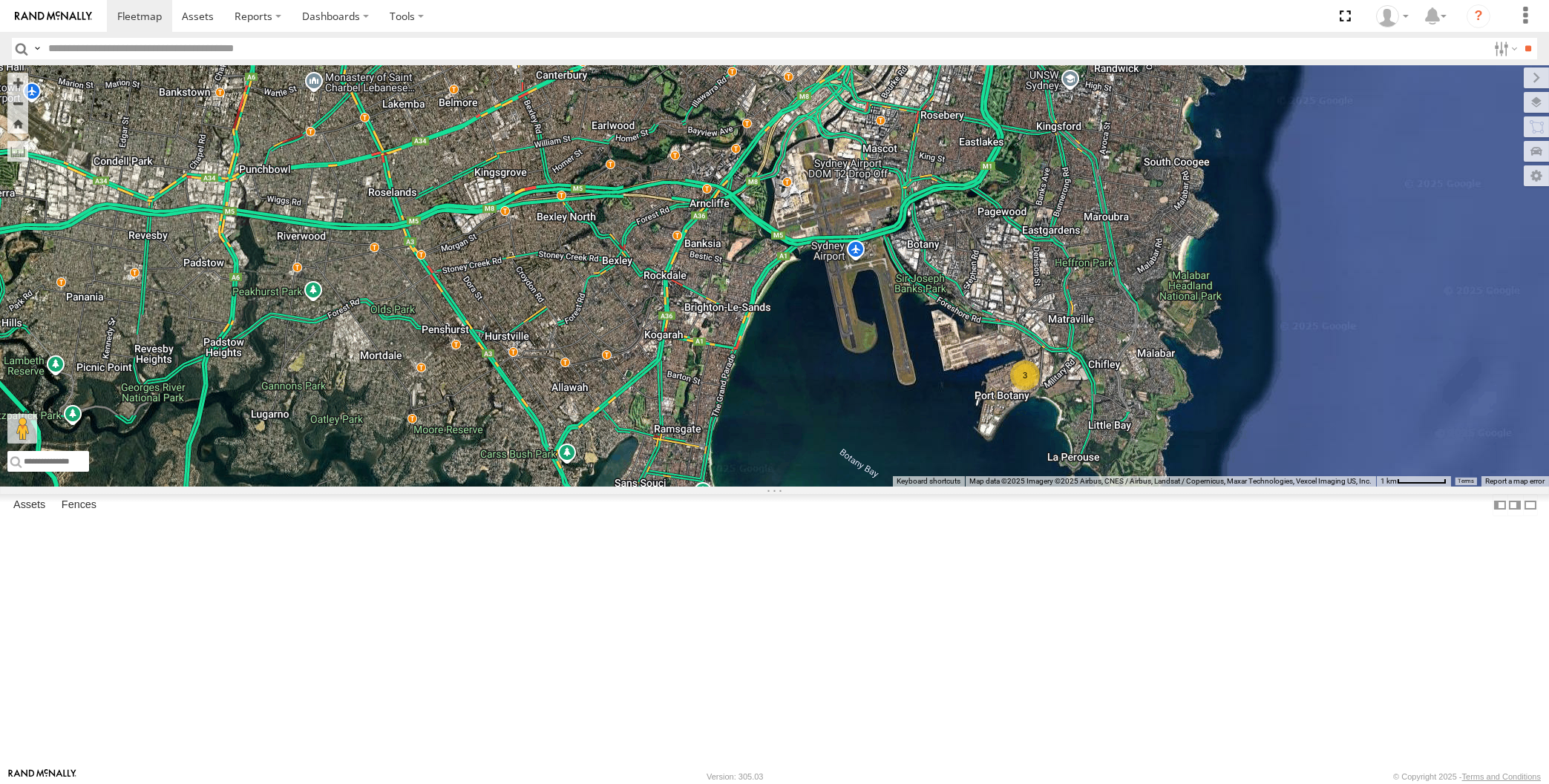
click at [639, 486] on div "RJ5911-R79 XO74GU-R69 3" at bounding box center [774, 275] width 1549 height 421
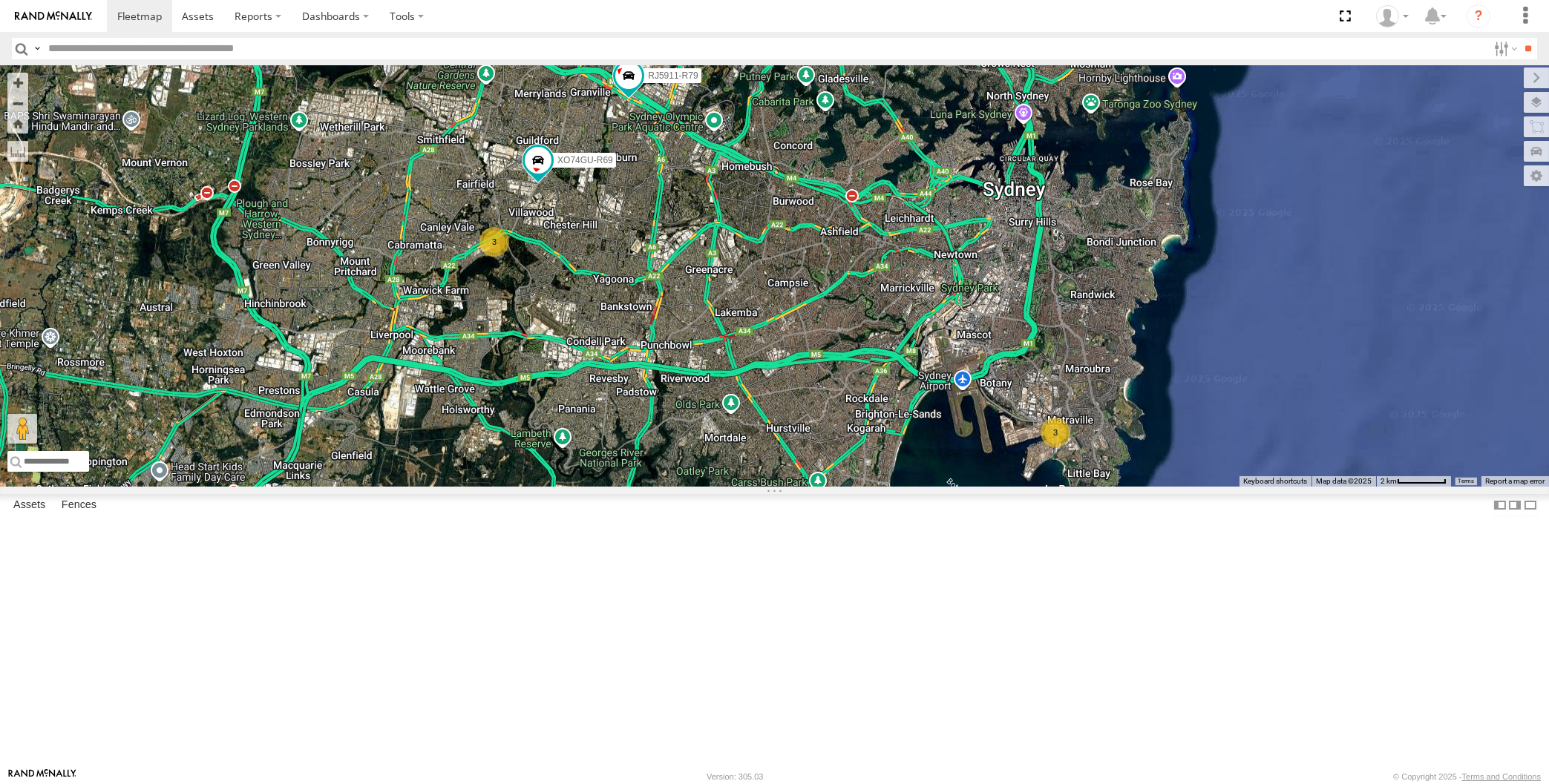
click at [788, 486] on div "3 3 RJ5911-R79 XO74GU-R69" at bounding box center [774, 275] width 1549 height 421
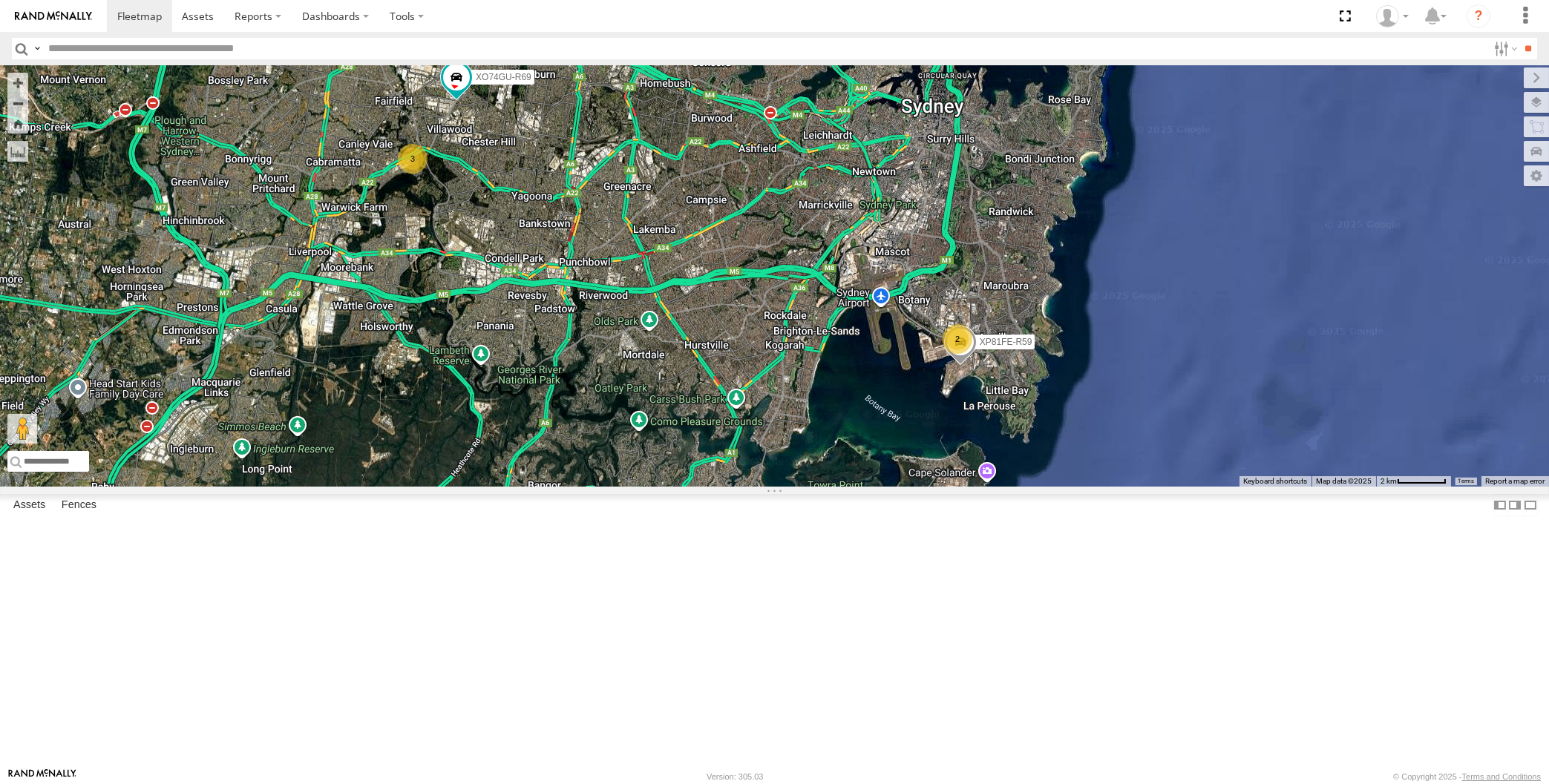
click at [865, 486] on div "RJ5911-R79 XO74GU-R69 XP81FE-R59 2 3" at bounding box center [774, 275] width 1549 height 421
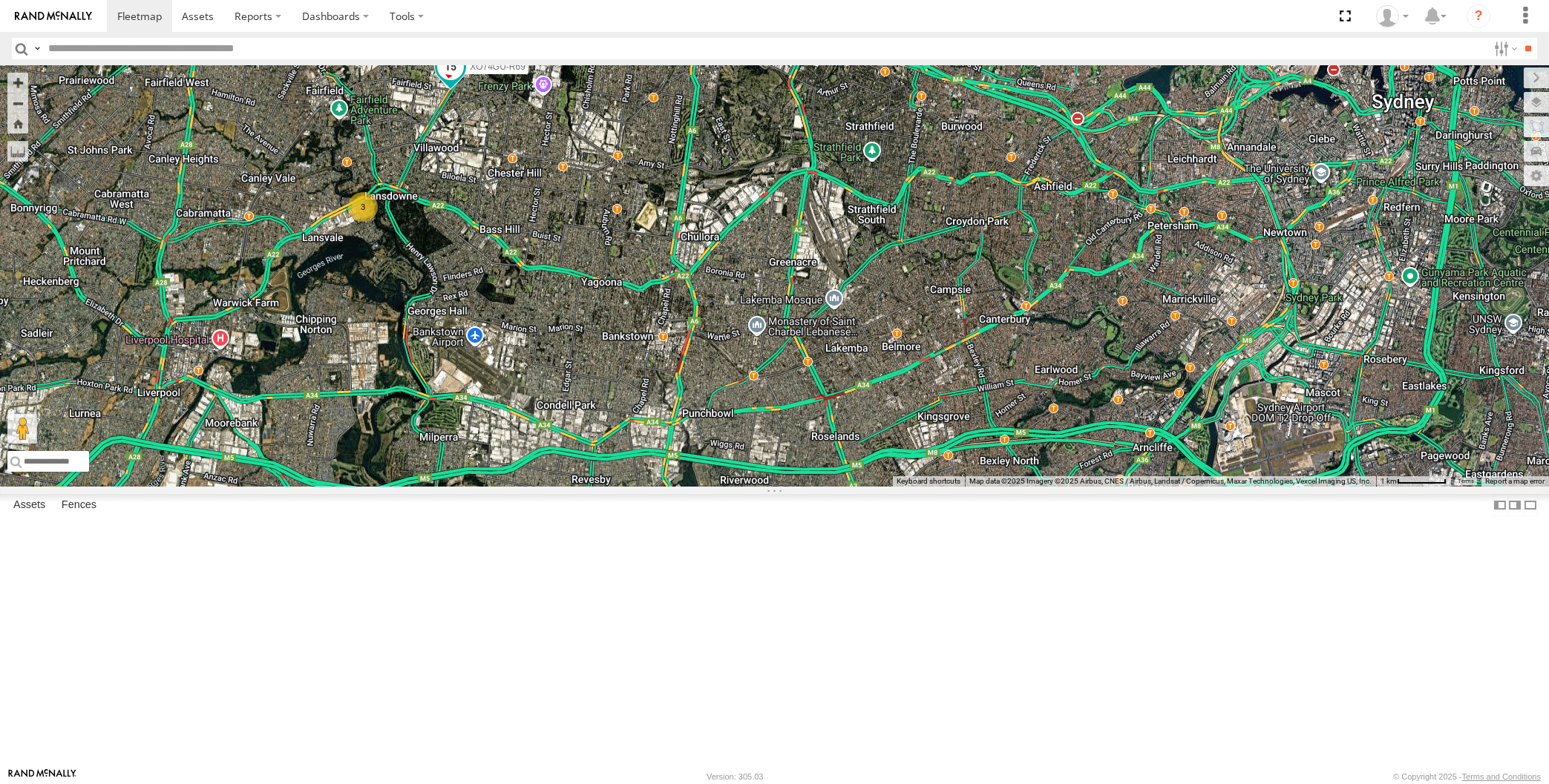
click at [452, 80] on span at bounding box center [450, 66] width 27 height 27
click at [483, 343] on div "RJ5911-R79 XO74GU-R69 XP81FE-R59 XP30JQ-R03 XSNDHU-R04 3 XO74GU-R69 -33.87059 ,…" at bounding box center [774, 275] width 1549 height 421
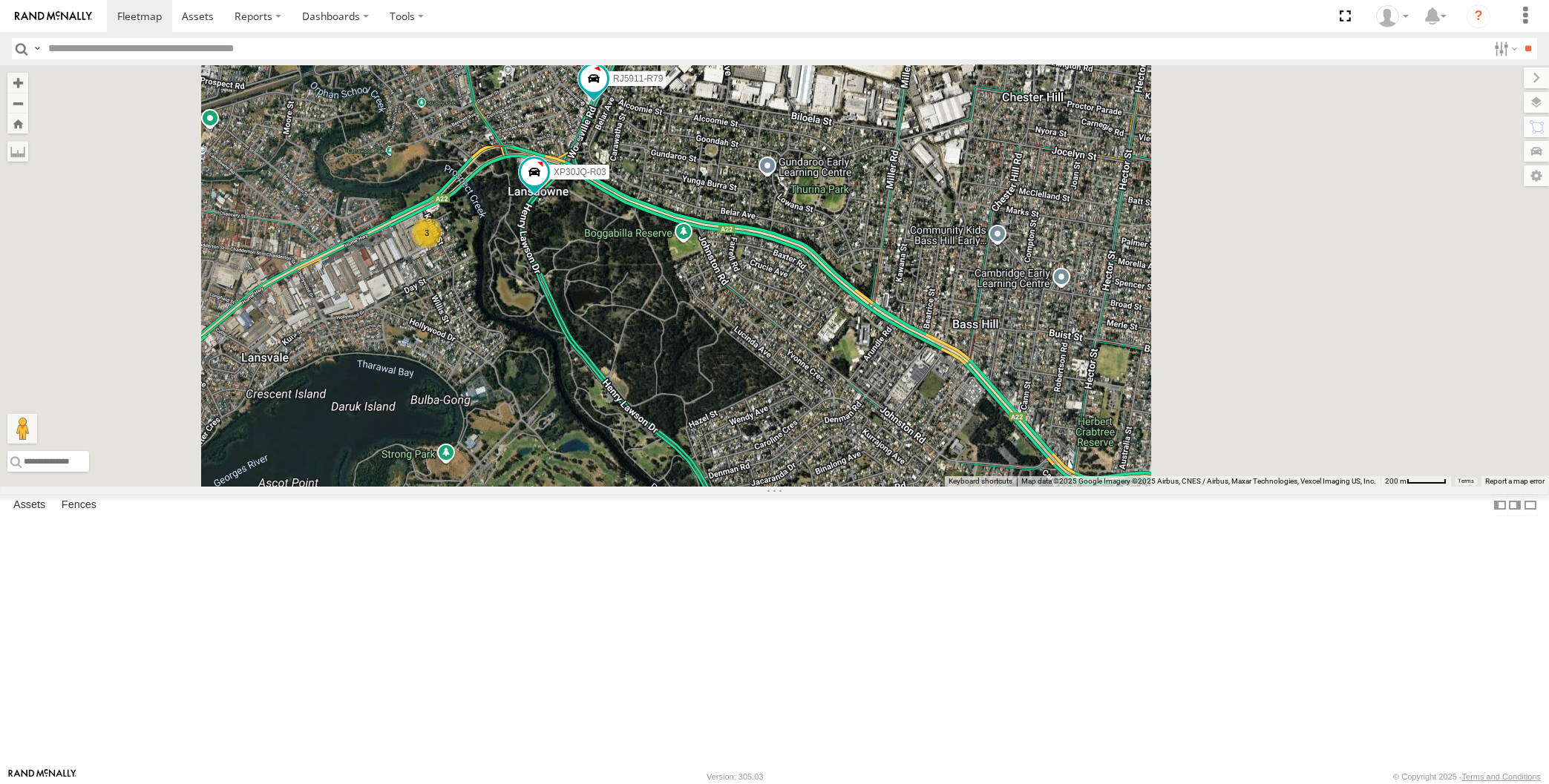
drag, startPoint x: 833, startPoint y: 548, endPoint x: 812, endPoint y: 493, distance: 58.9
click at [832, 486] on div "XSNDHU-R04 XP81FE-R59 XO74GU-R69 XP30JQ-R03 RJ5911-R79 3" at bounding box center [774, 275] width 1549 height 421
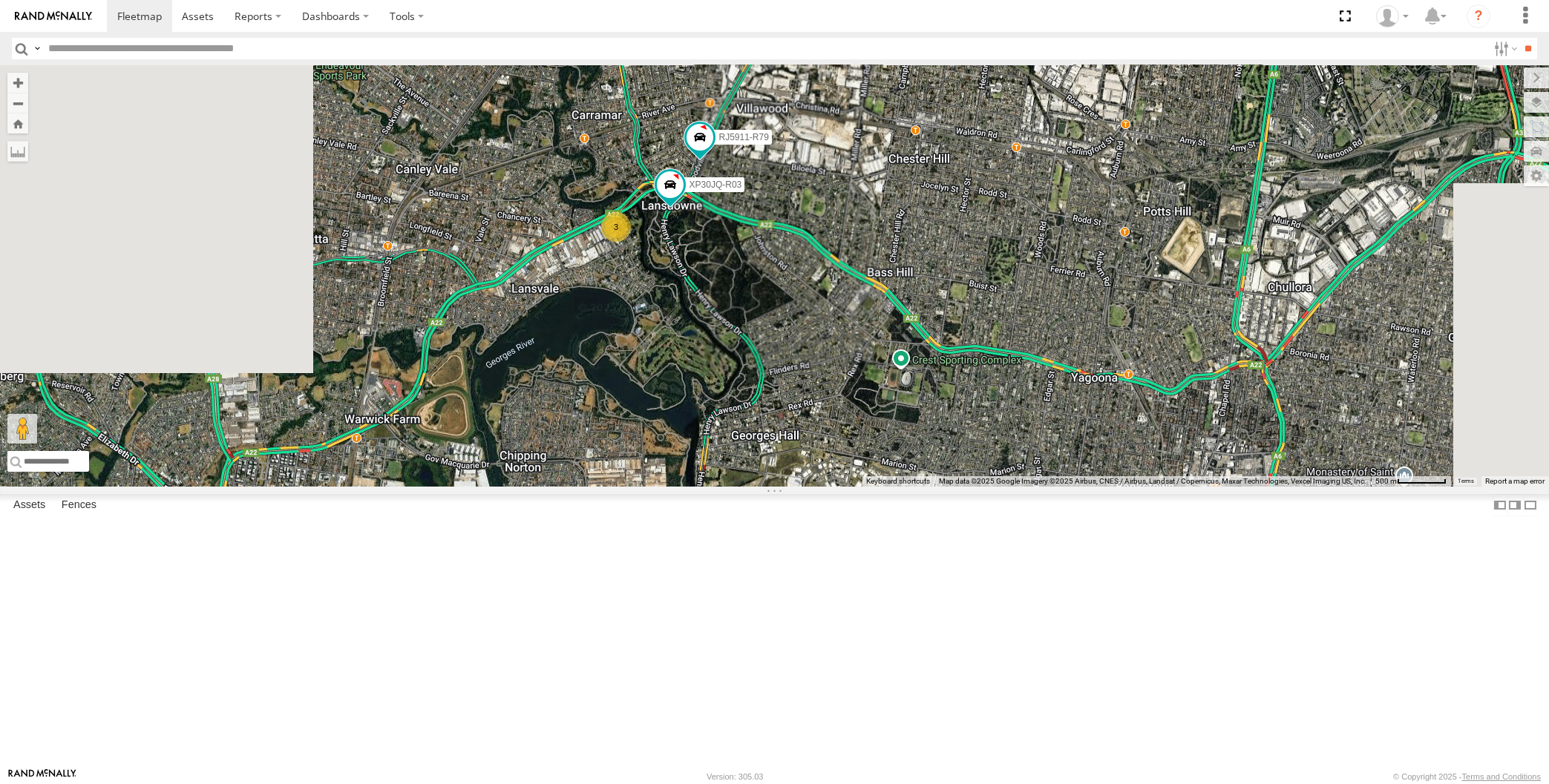
drag, startPoint x: 850, startPoint y: 587, endPoint x: 843, endPoint y: 538, distance: 49.5
click at [844, 486] on div "XSNDHU-R04 XP81FE-R59 XO74GU-R69 XP30JQ-R03 RJ5911-R79 3" at bounding box center [774, 275] width 1549 height 421
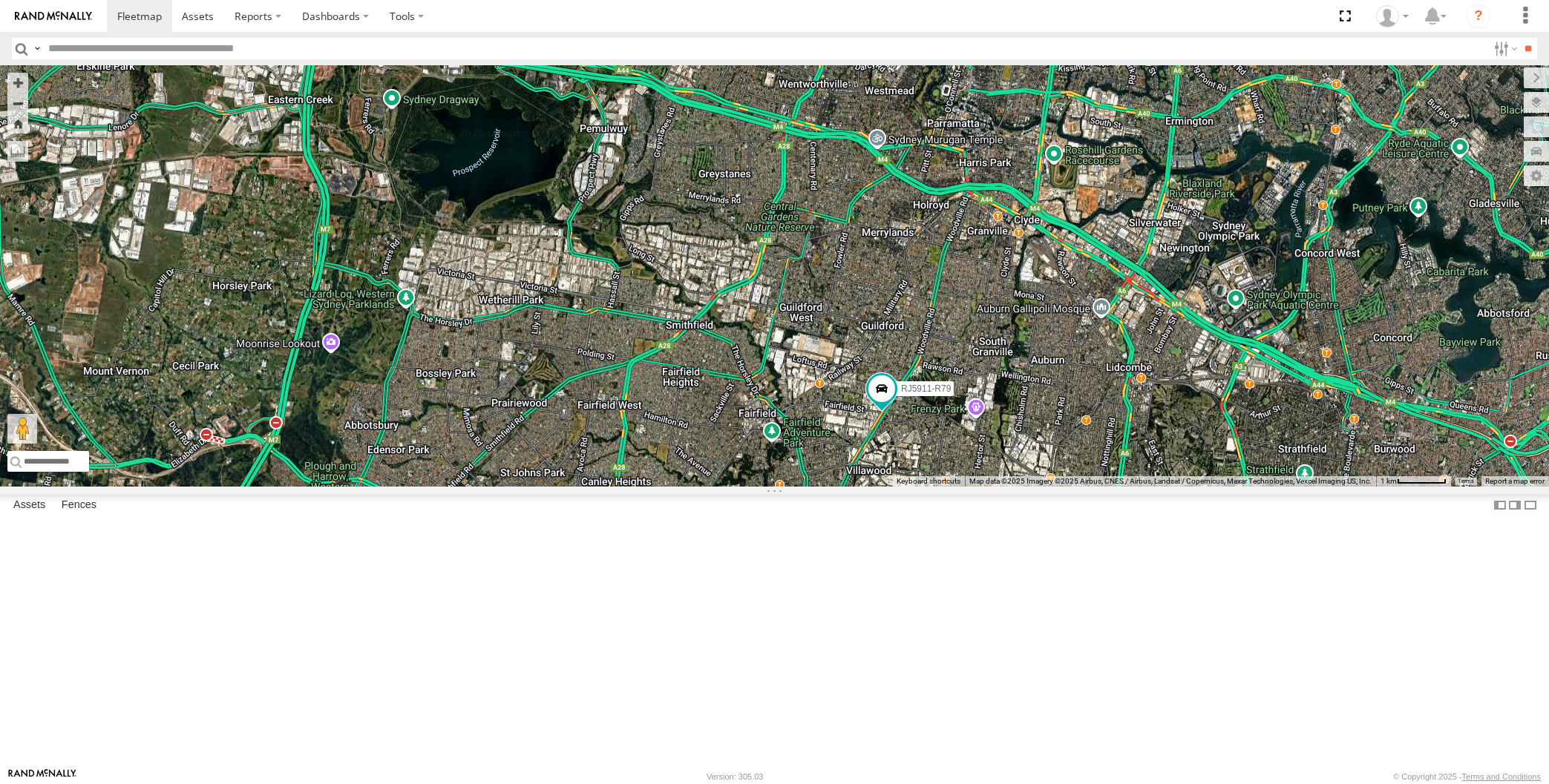
drag, startPoint x: 1008, startPoint y: 641, endPoint x: 1029, endPoint y: 612, distance: 35.8
click at [1028, 486] on div "RJ5911-R79 XO74GU-R69 2 4" at bounding box center [774, 275] width 1549 height 421
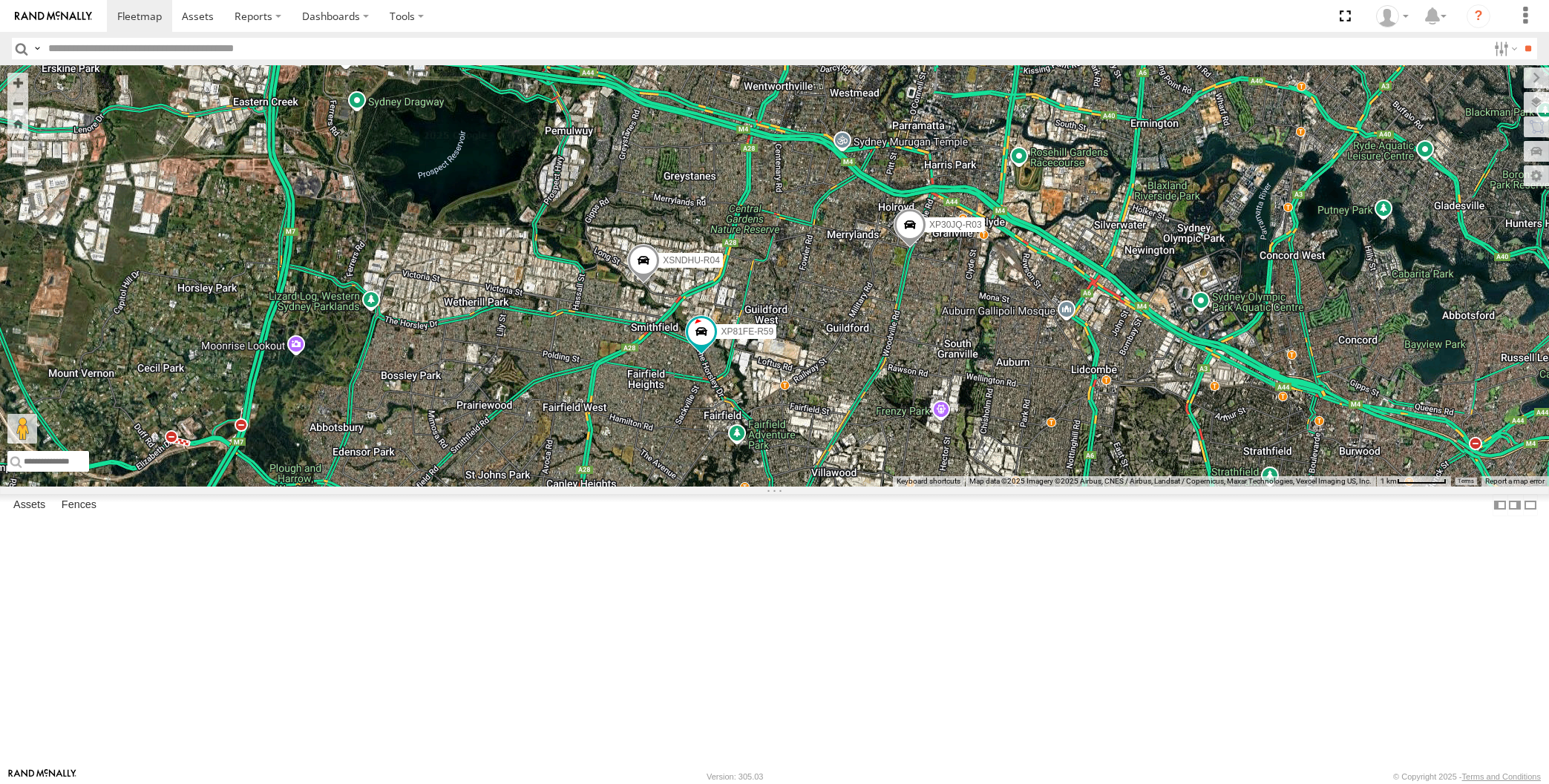
drag, startPoint x: 948, startPoint y: 647, endPoint x: 930, endPoint y: 618, distance: 34.1
click at [930, 486] on div "XP30JQ-R03 XSNDHU-R04 4 XP81FE-R59 XO74GU-R69" at bounding box center [774, 275] width 1549 height 421
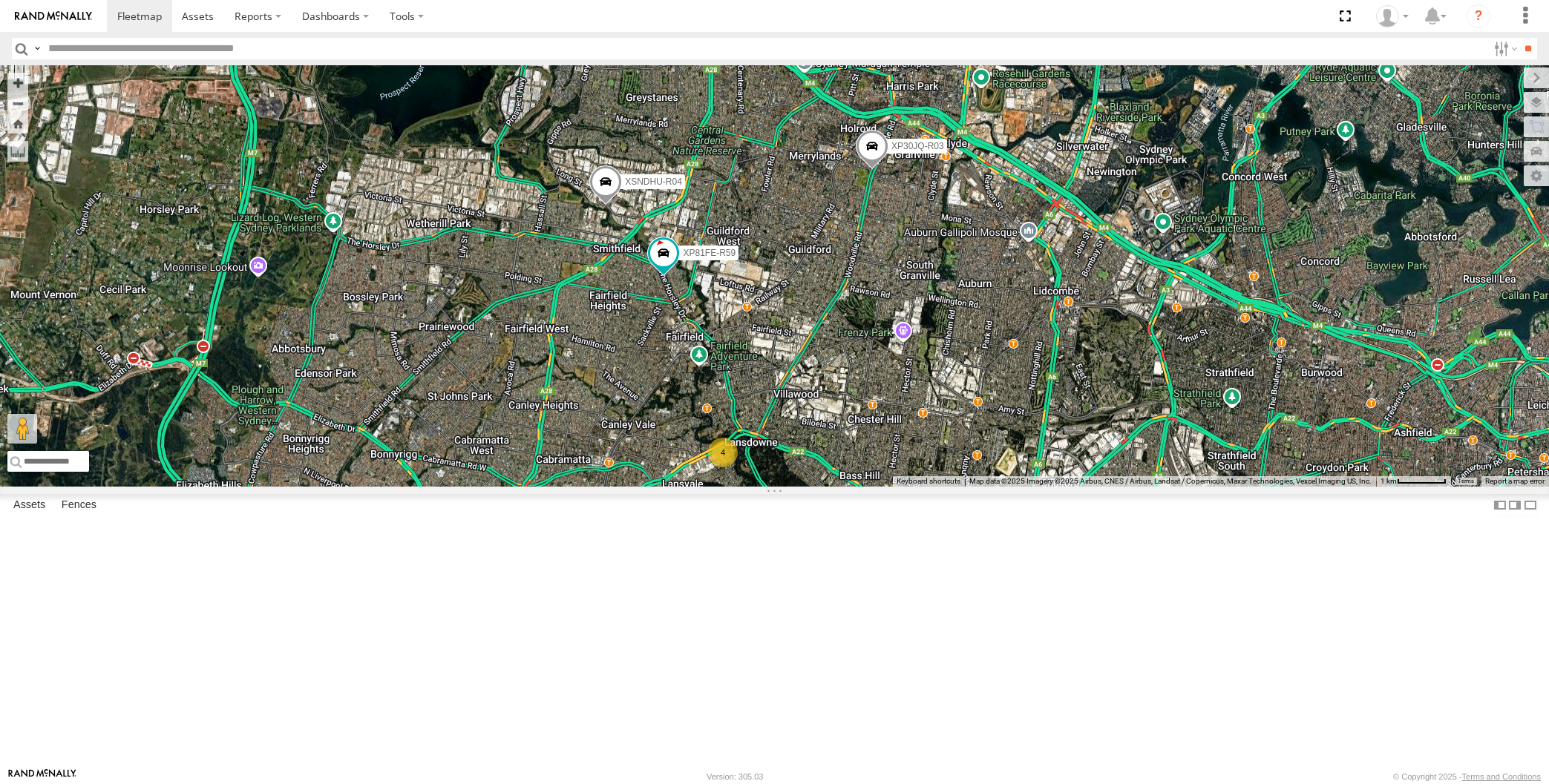
drag, startPoint x: 882, startPoint y: 549, endPoint x: 880, endPoint y: 541, distance: 8.2
click at [880, 486] on div "XP30JQ-R03 XSNDHU-R04 4 XP81FE-R59 XO74GU-R69" at bounding box center [774, 275] width 1549 height 421
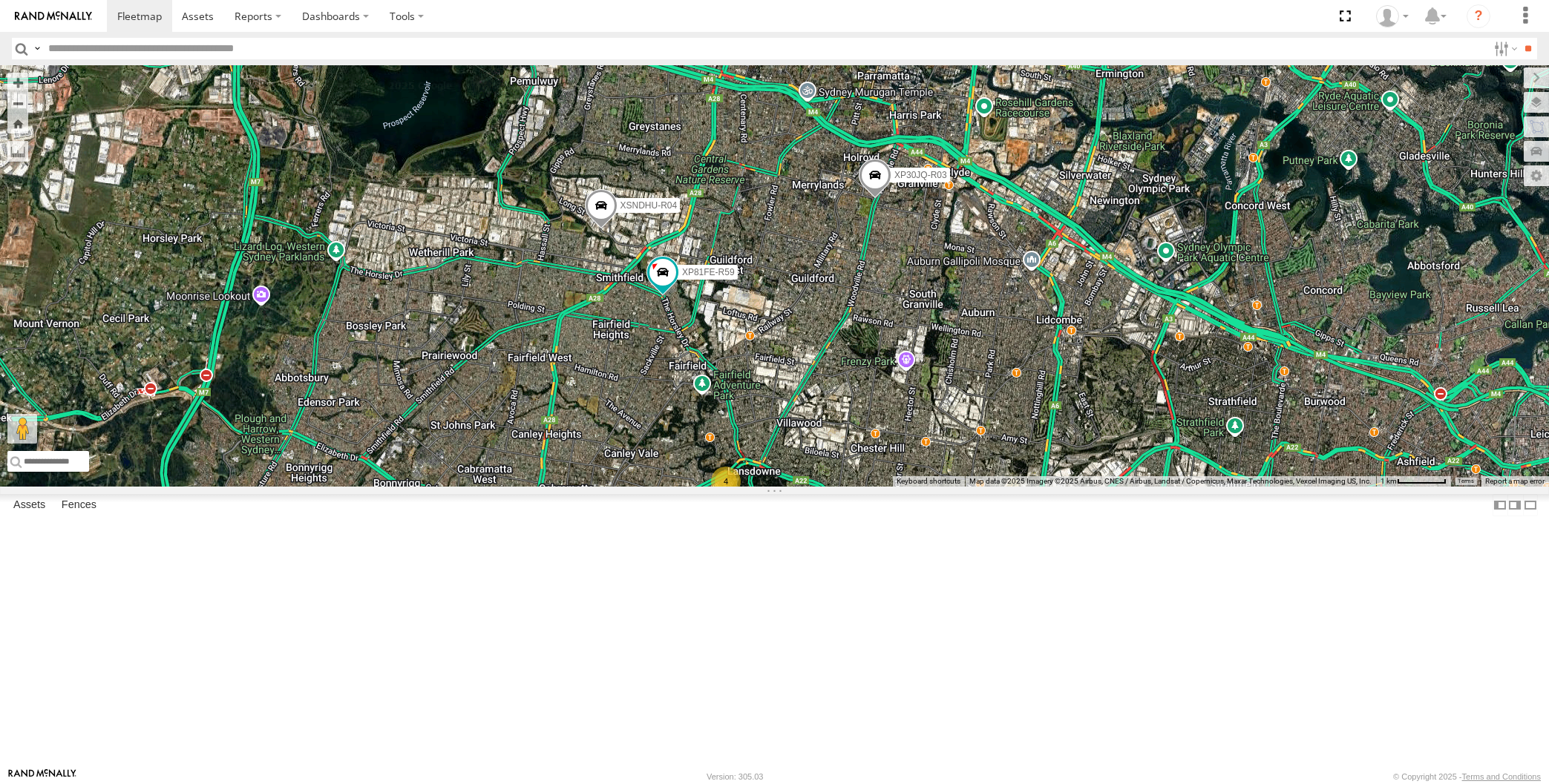
drag, startPoint x: 775, startPoint y: 371, endPoint x: 783, endPoint y: 461, distance: 90.4
click at [783, 461] on div "XP30JQ-R03 XSNDHU-R04 4 XP81FE-R59 XO74GU-R69" at bounding box center [774, 275] width 1549 height 421
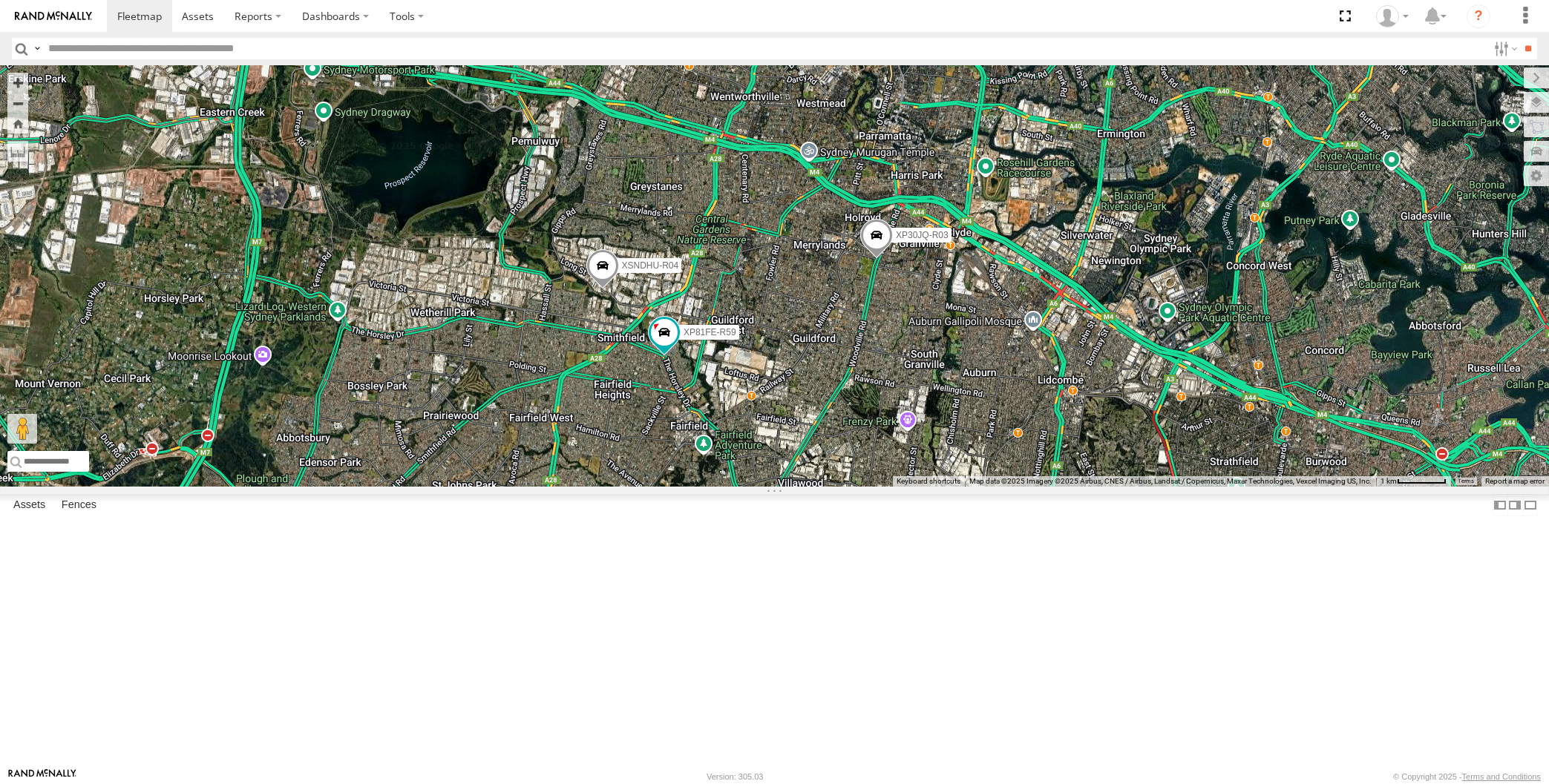
drag, startPoint x: 781, startPoint y: 461, endPoint x: 771, endPoint y: 440, distance: 23.3
click at [779, 454] on div "XP30JQ-R03 XSNDHU-R04 4 XP81FE-R59 XO74GU-R69" at bounding box center [774, 275] width 1549 height 421
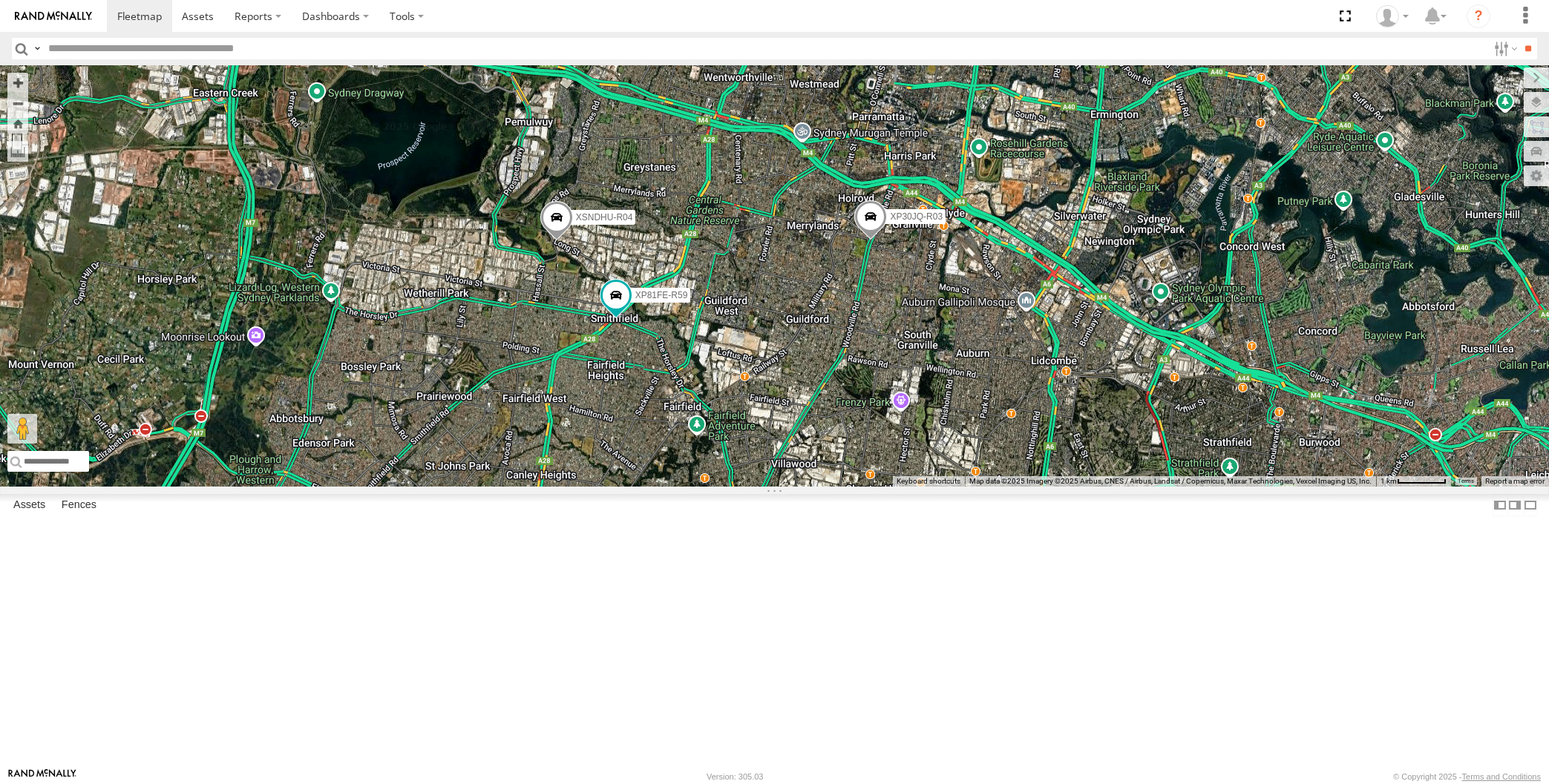
drag, startPoint x: 1123, startPoint y: 581, endPoint x: 1092, endPoint y: 523, distance: 65.8
click at [1096, 486] on div "XP30JQ-R03 XSNDHU-R04 XP81FE-R59 XO74GU-R69 4" at bounding box center [774, 275] width 1549 height 421
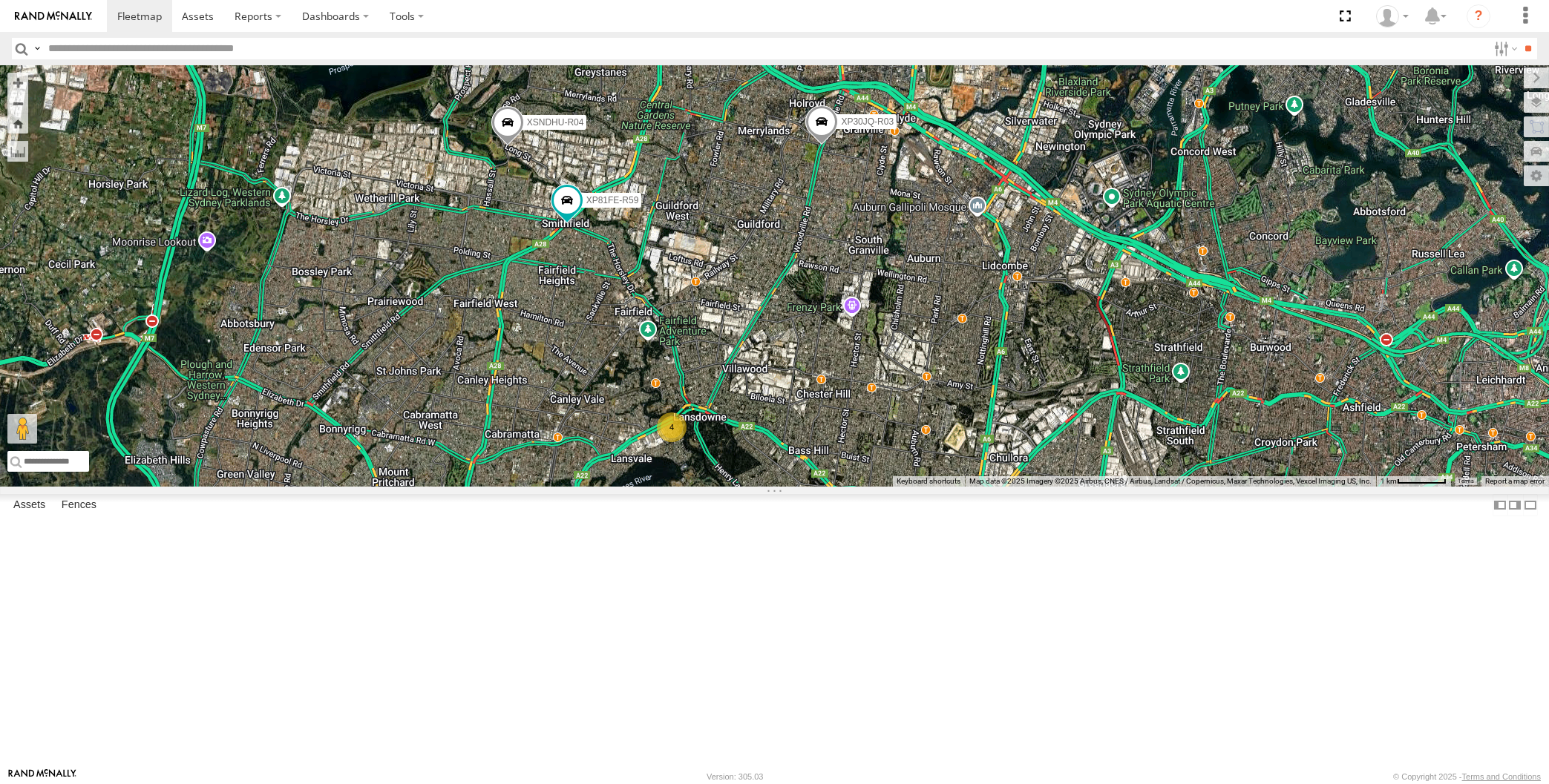
click at [1068, 486] on div "XP30JQ-R03 XSNDHU-R04 XP81FE-R59 XO74GU-R69 4" at bounding box center [774, 275] width 1549 height 421
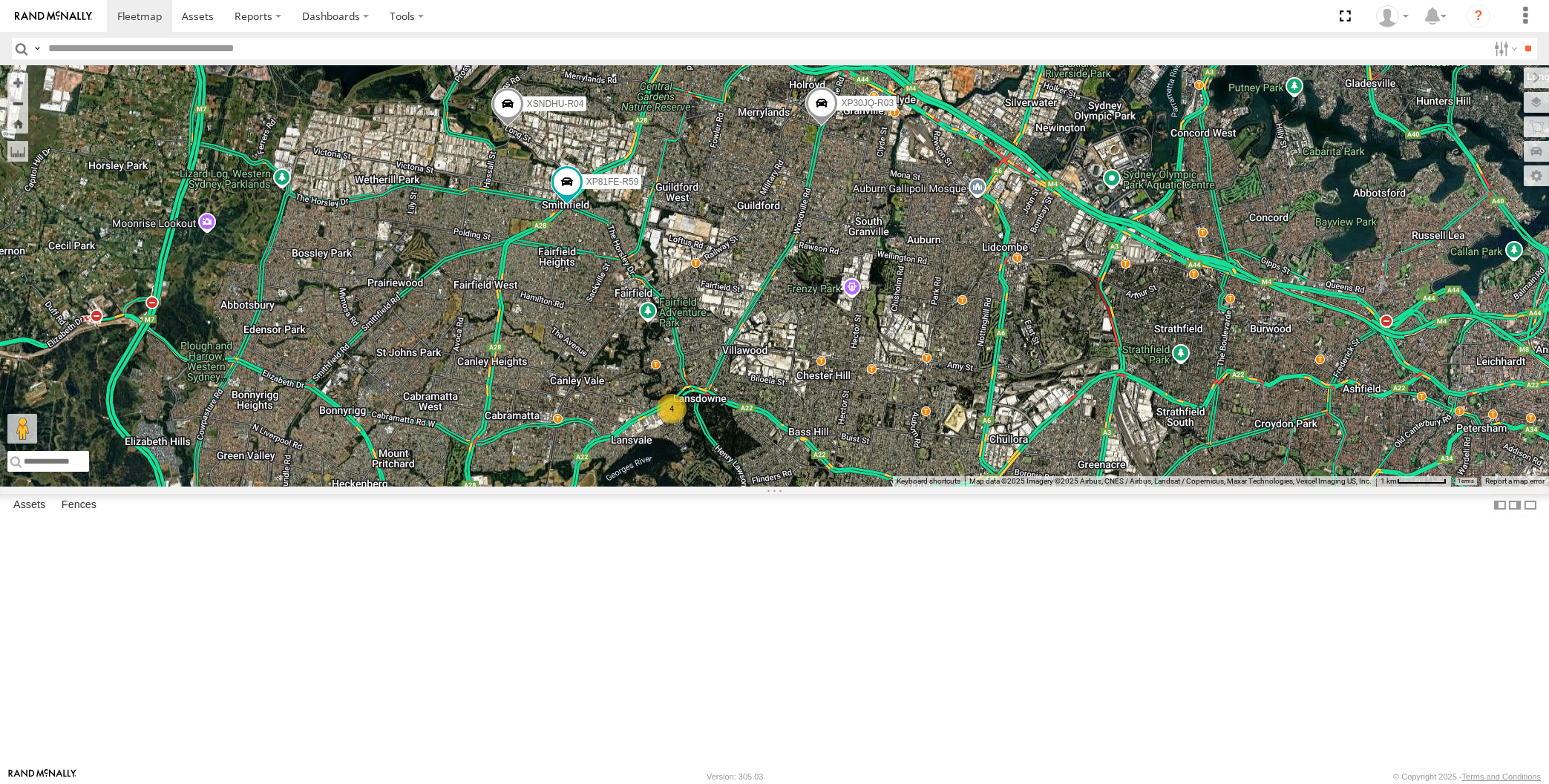
click at [1021, 486] on div "XP30JQ-R03 XSNDHU-R04 XP81FE-R59 XO74GU-R69 4" at bounding box center [774, 275] width 1549 height 421
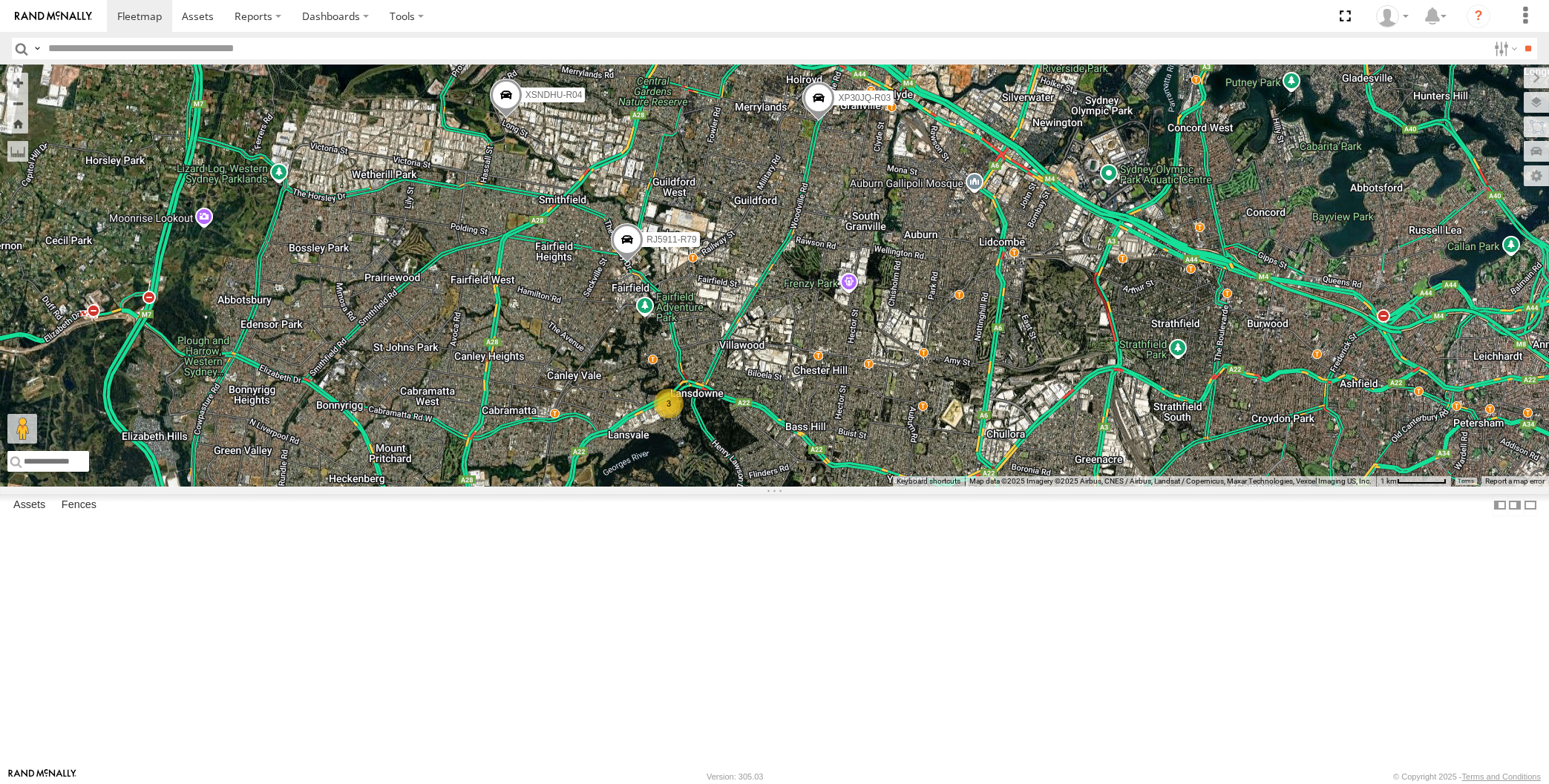
drag, startPoint x: 918, startPoint y: 609, endPoint x: 912, endPoint y: 598, distance: 12.5
click at [912, 486] on div "XP30JQ-R03 XSNDHU-R04 RJ5911-R79 XP81FE-R59 3" at bounding box center [774, 275] width 1549 height 421
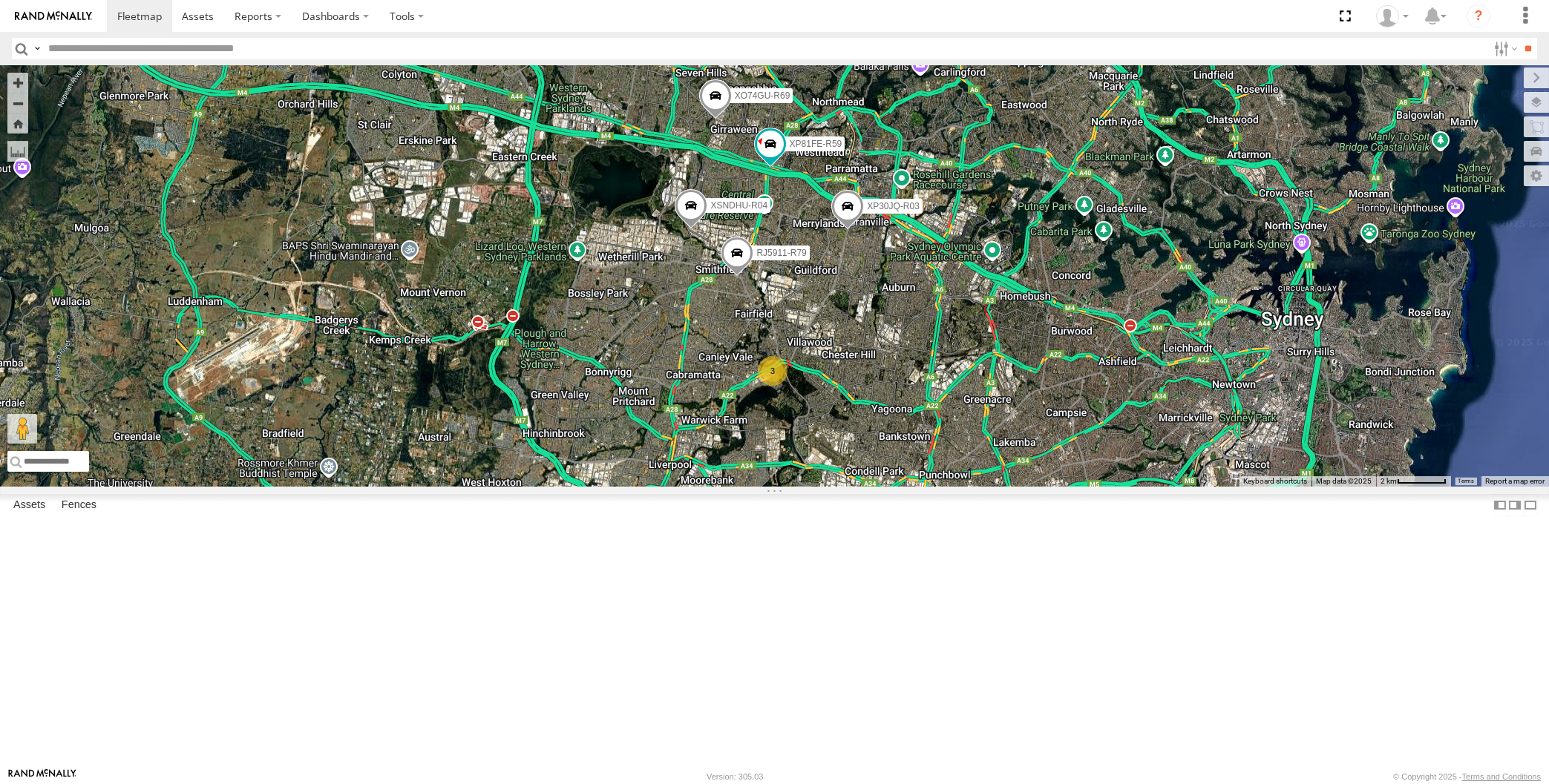
drag, startPoint x: 925, startPoint y: 456, endPoint x: 880, endPoint y: 461, distance: 45.3
click at [889, 461] on div "XP30JQ-R03 XSNDHU-R04 RJ5911-R79 XP81FE-R59 3 XO74GU-R69" at bounding box center [774, 275] width 1549 height 421
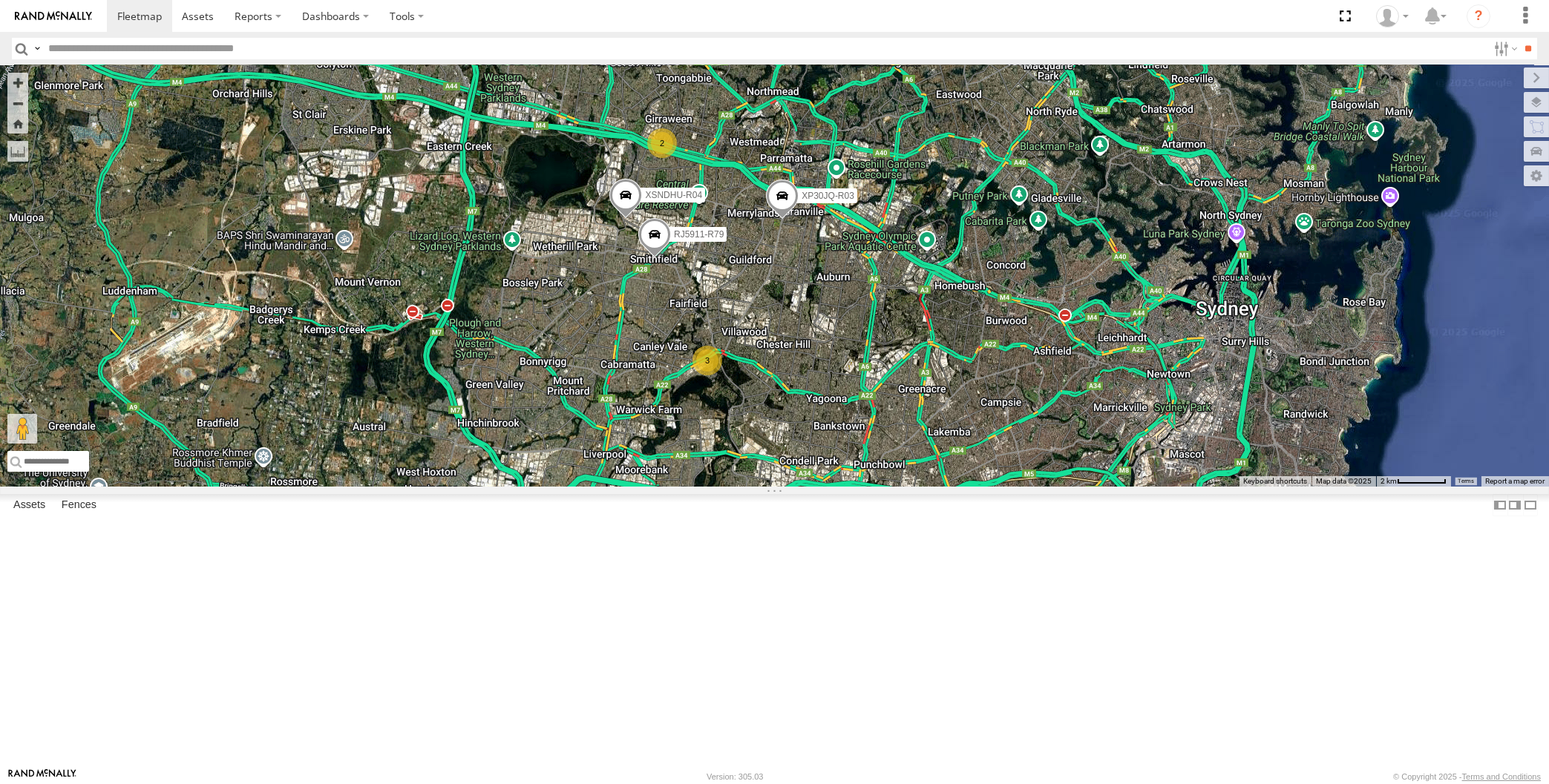
drag, startPoint x: 934, startPoint y: 624, endPoint x: 912, endPoint y: 623, distance: 22.0
click at [912, 486] on div "XP30JQ-R03 XSNDHU-R04 RJ5911-R79 3 2" at bounding box center [774, 275] width 1549 height 421
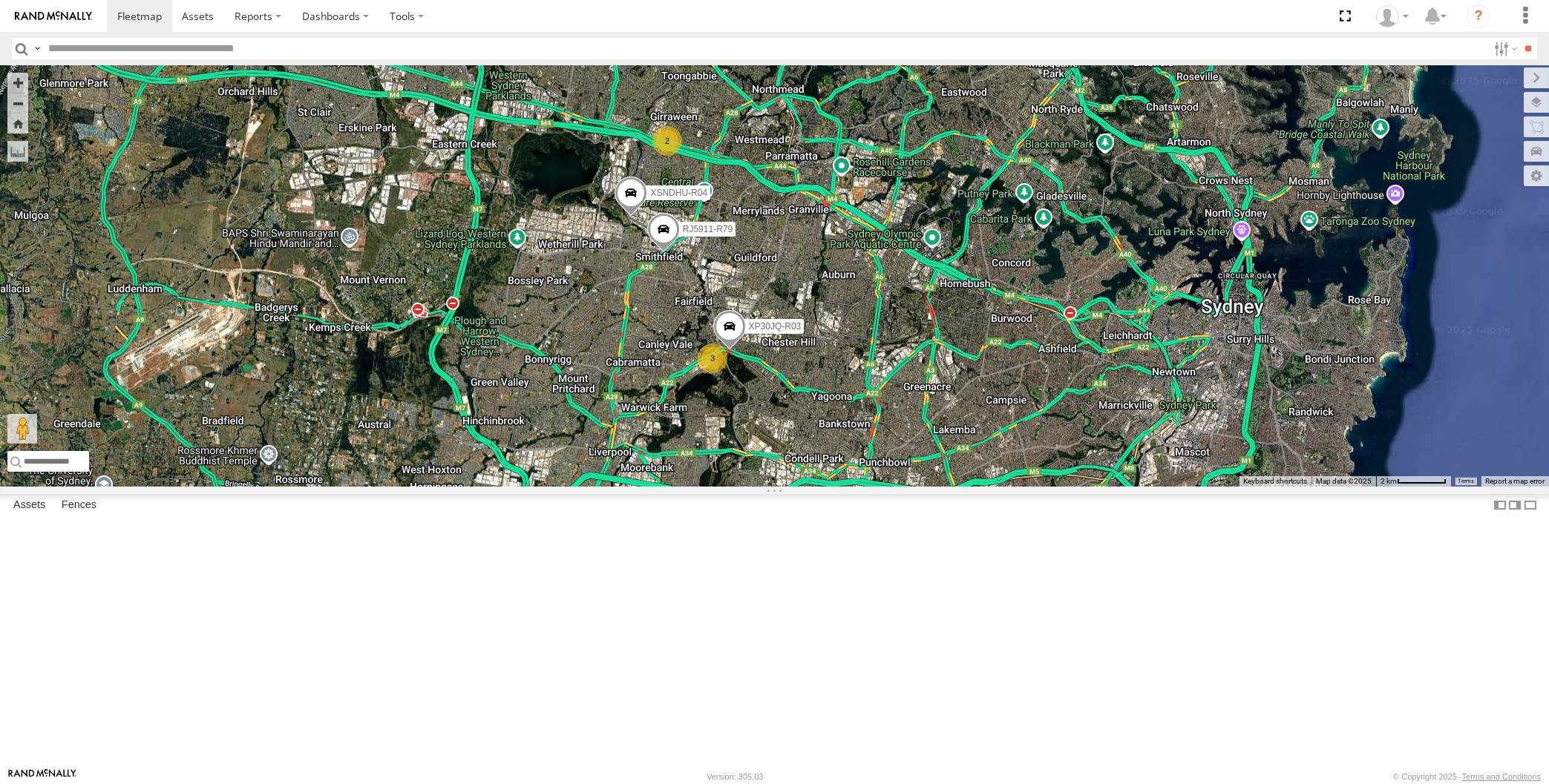
click at [877, 486] on div "XP30JQ-R03 XSNDHU-R04 RJ5911-R79 3 2" at bounding box center [774, 275] width 1549 height 421
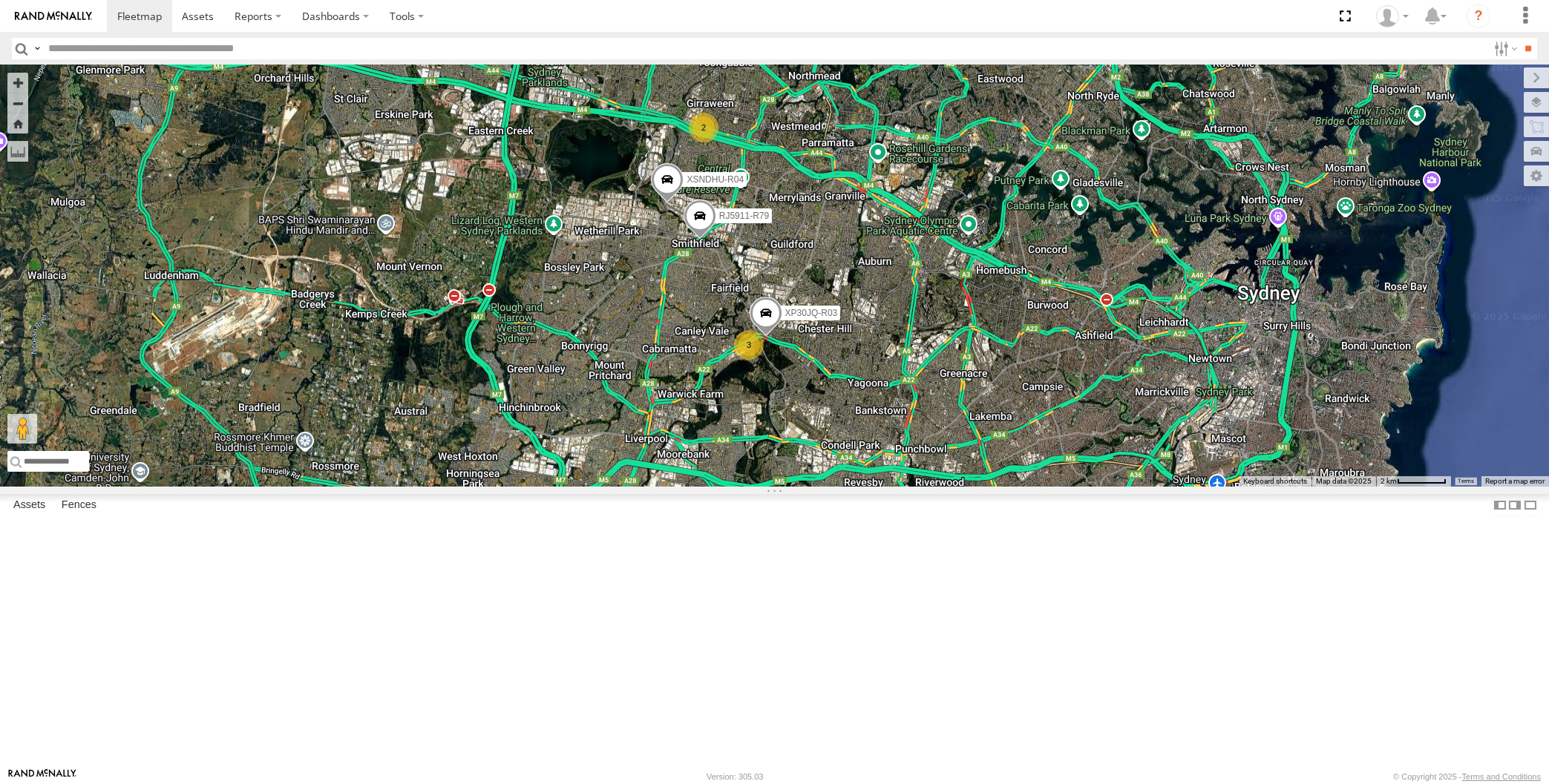
drag, startPoint x: 831, startPoint y: 598, endPoint x: 867, endPoint y: 585, distance: 38.3
click at [867, 486] on div "XP30JQ-R03 XSNDHU-R04 RJ5911-R79 3 2" at bounding box center [774, 275] width 1549 height 421
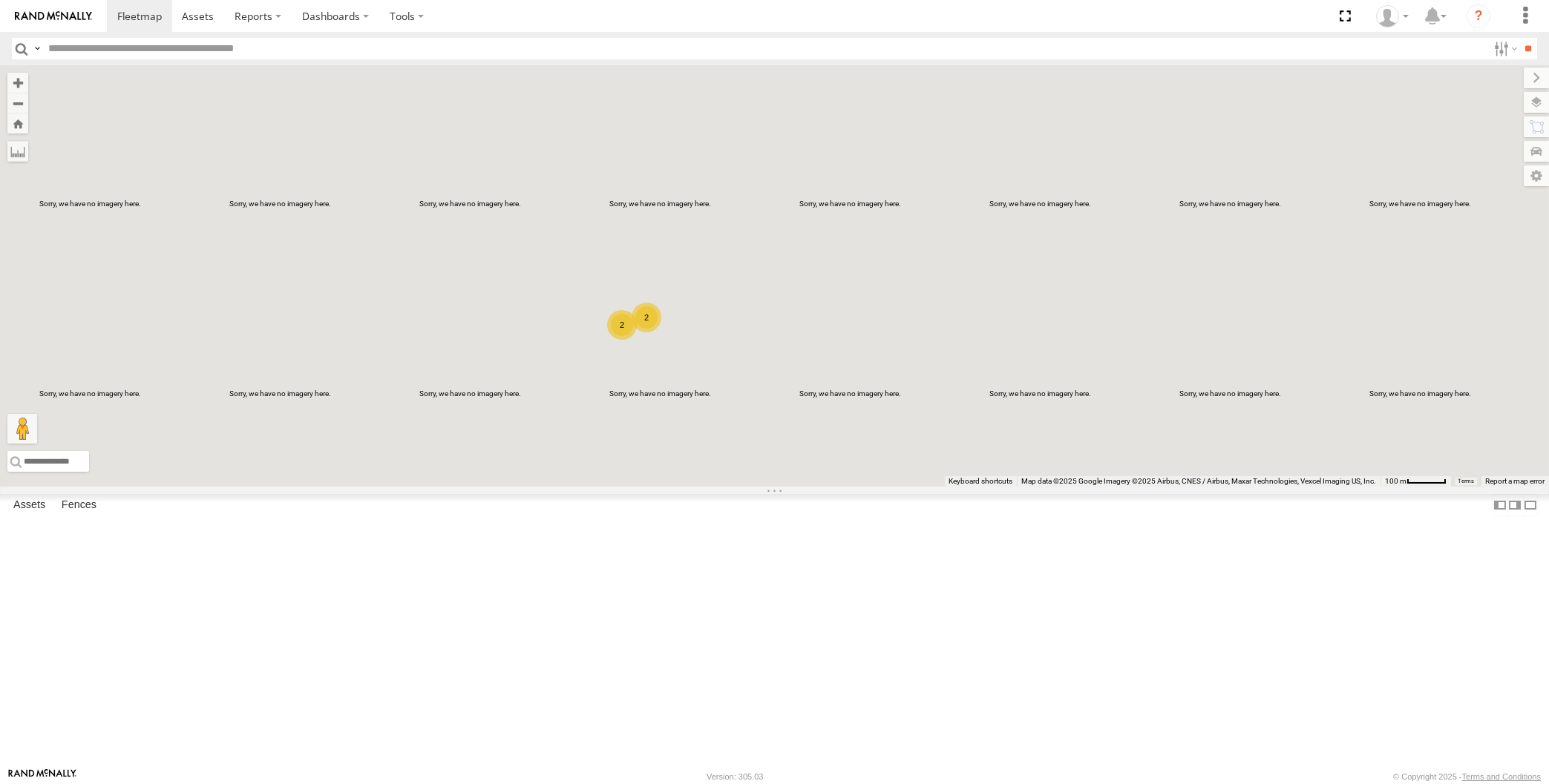
drag, startPoint x: 552, startPoint y: 584, endPoint x: 637, endPoint y: 566, distance: 86.9
click at [637, 486] on div "2 2" at bounding box center [774, 275] width 1549 height 421
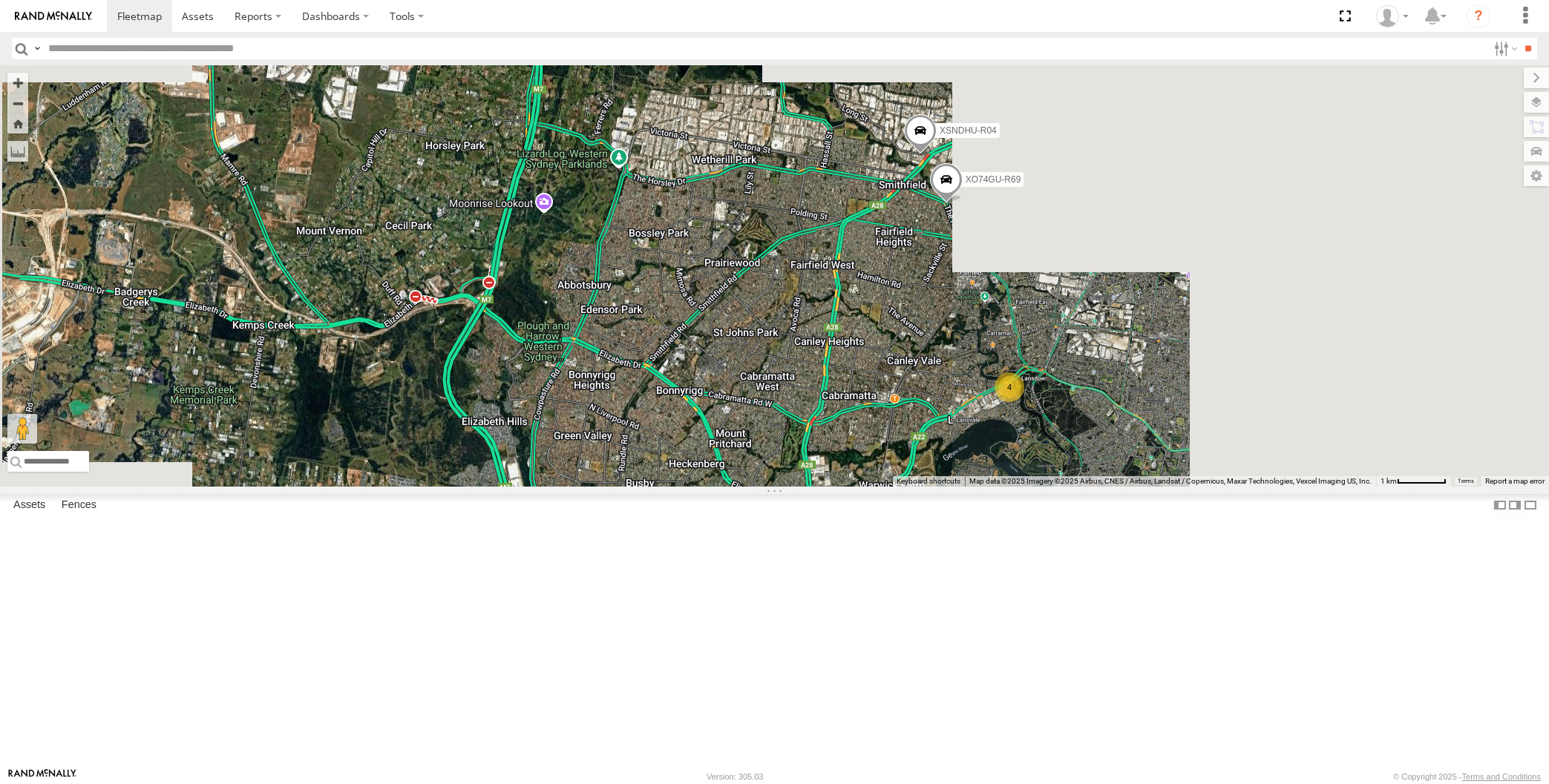
drag, startPoint x: 1145, startPoint y: 577, endPoint x: 1136, endPoint y: 581, distance: 9.8
click at [1137, 486] on div "XO74GU-R69 4 XSNDHU-R04 RJ5911-R79" at bounding box center [774, 275] width 1549 height 421
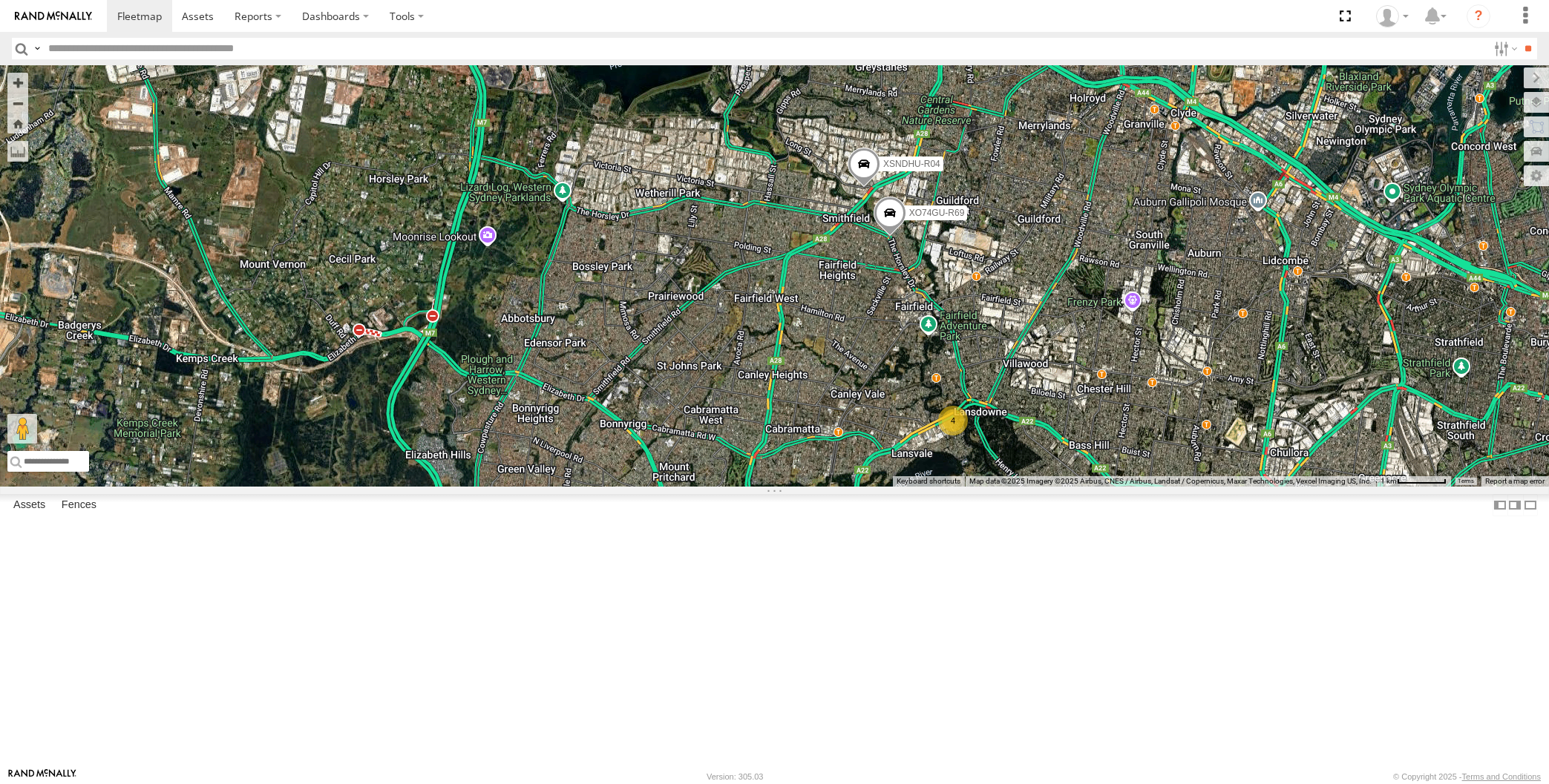
drag, startPoint x: 1087, startPoint y: 608, endPoint x: 1075, endPoint y: 610, distance: 12.2
click at [1075, 486] on div "XO74GU-R69 4 XSNDHU-R04 RJ5911-R79" at bounding box center [774, 275] width 1549 height 421
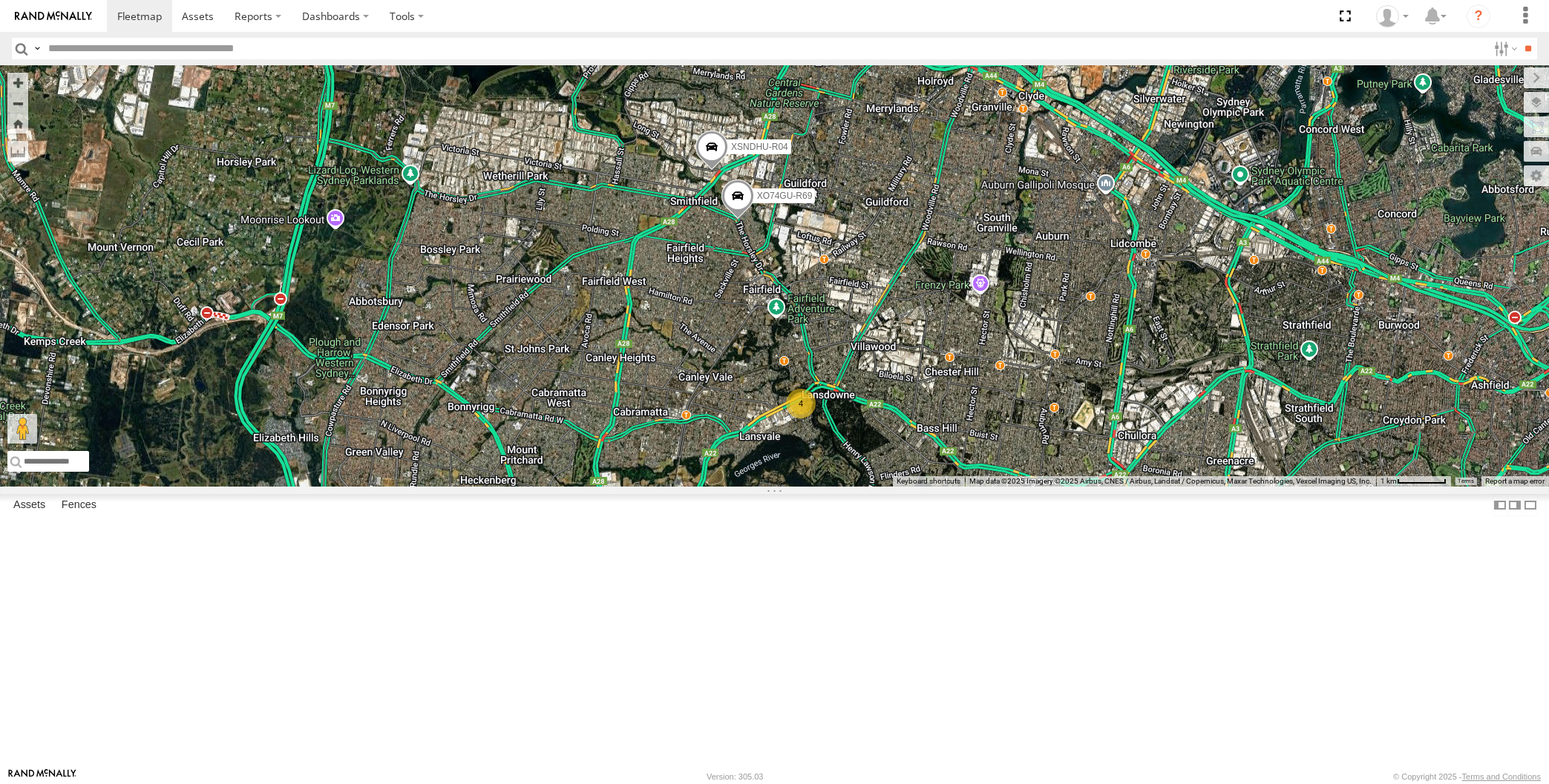
drag, startPoint x: 889, startPoint y: 591, endPoint x: 886, endPoint y: 576, distance: 15.3
click at [886, 486] on div "XO74GU-R69 4 XSNDHU-R04 RJ5911-R79 XP81FE-R59" at bounding box center [774, 275] width 1549 height 421
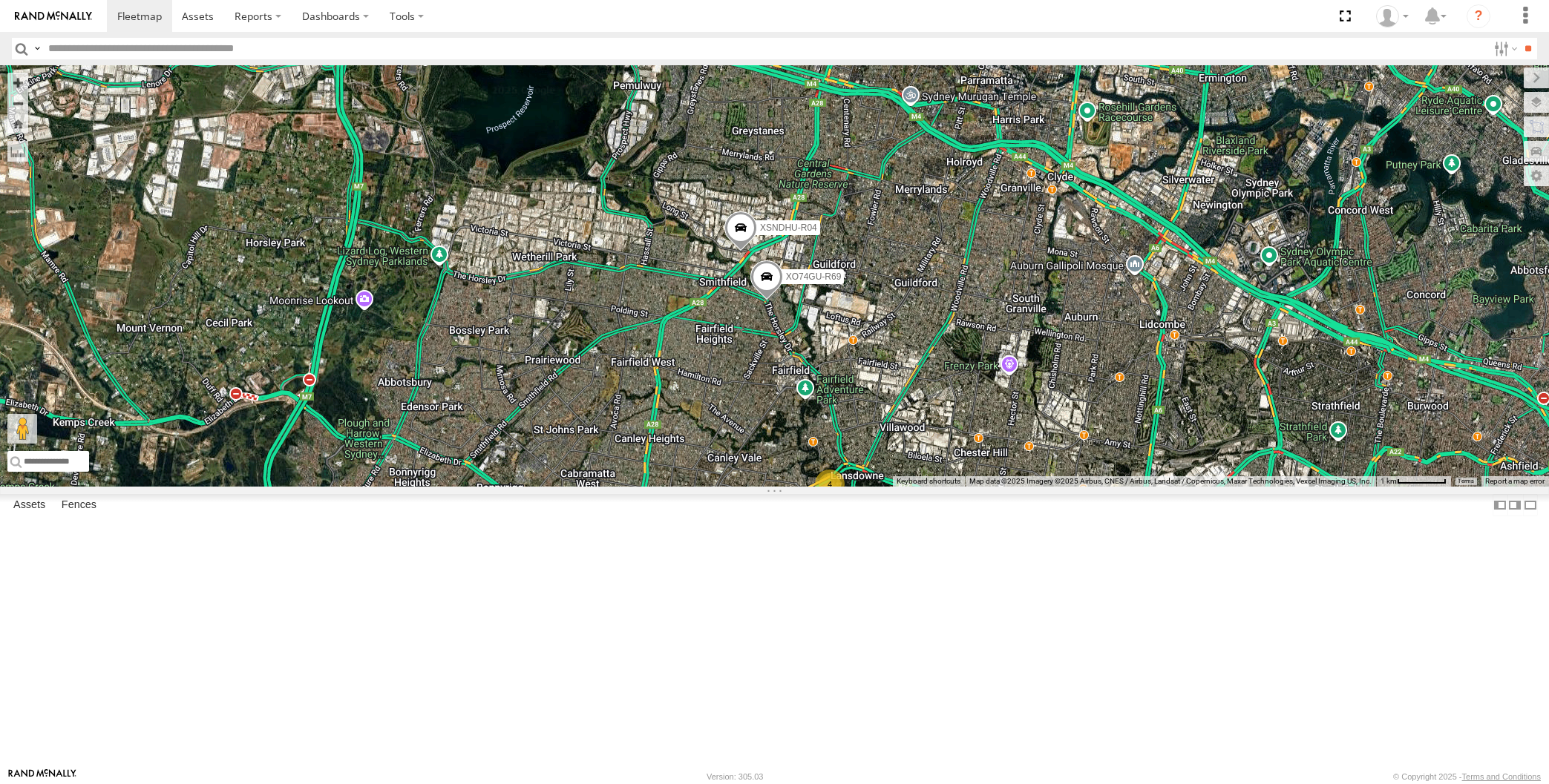
click at [953, 484] on div "XO74GU-R69 XSNDHU-R04 RJ5911-R79 XP81FE-R59 4" at bounding box center [774, 275] width 1549 height 421
